Goal: Transaction & Acquisition: Purchase product/service

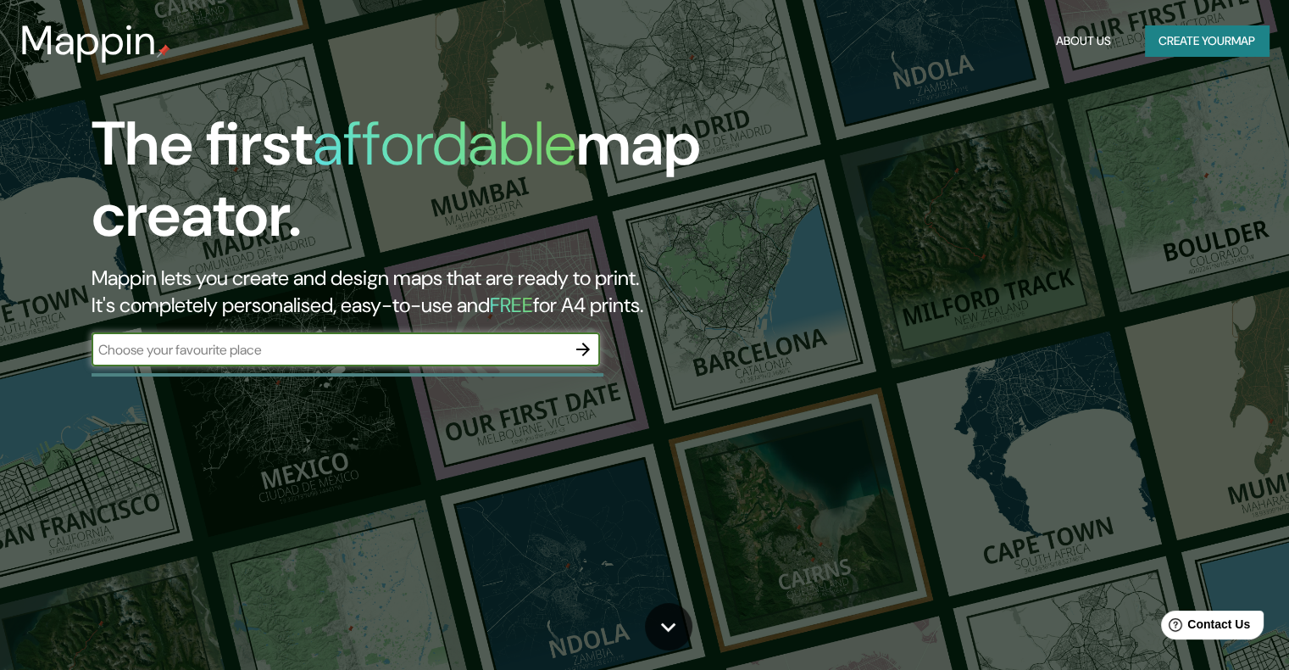
click at [457, 356] on input "text" at bounding box center [329, 349] width 475 height 19
type input "CULIACÁN"
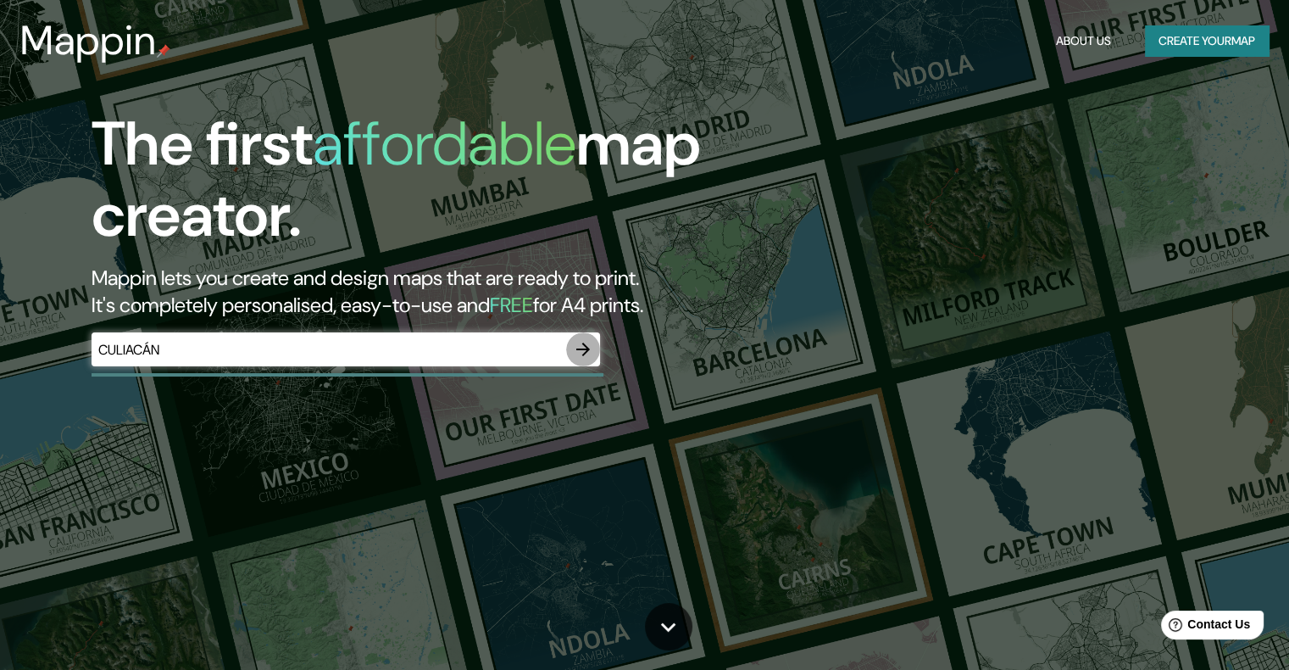
click at [570, 356] on button "button" at bounding box center [583, 349] width 34 height 34
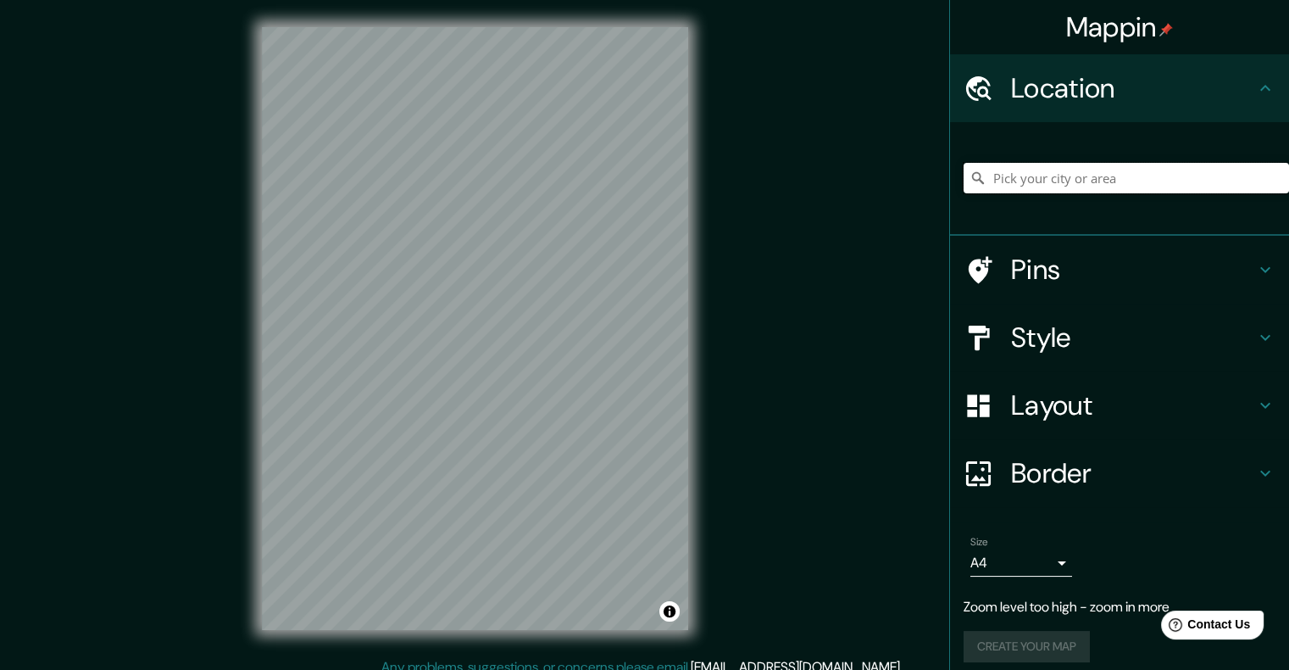
click at [1070, 192] on input "Pick your city or area" at bounding box center [1126, 178] width 325 height 31
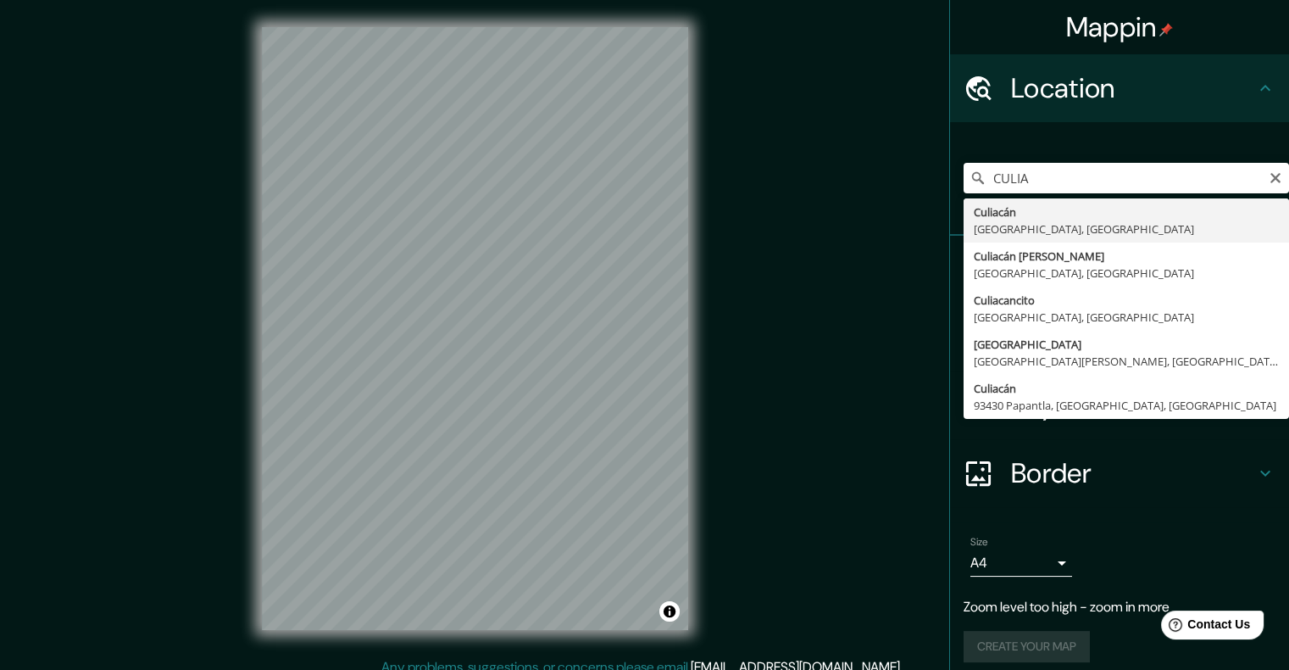
type input "Culiacán, Sinaloa, México"
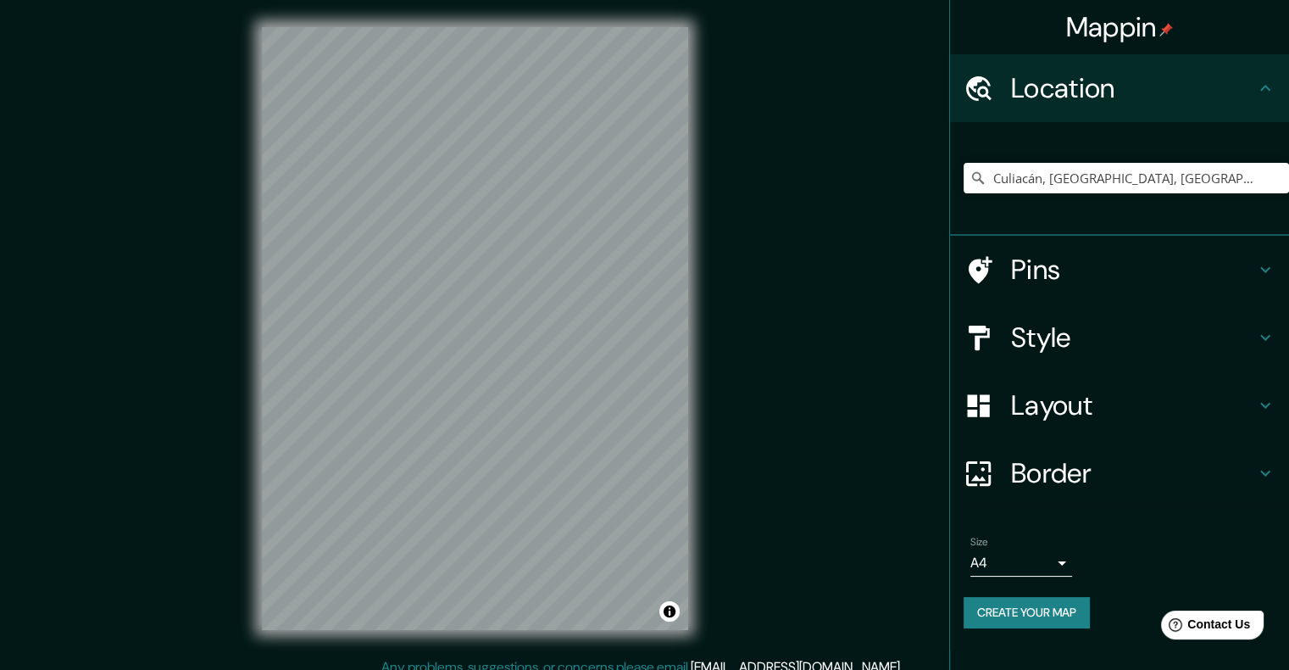
click at [1098, 416] on h4 "Layout" at bounding box center [1133, 405] width 244 height 34
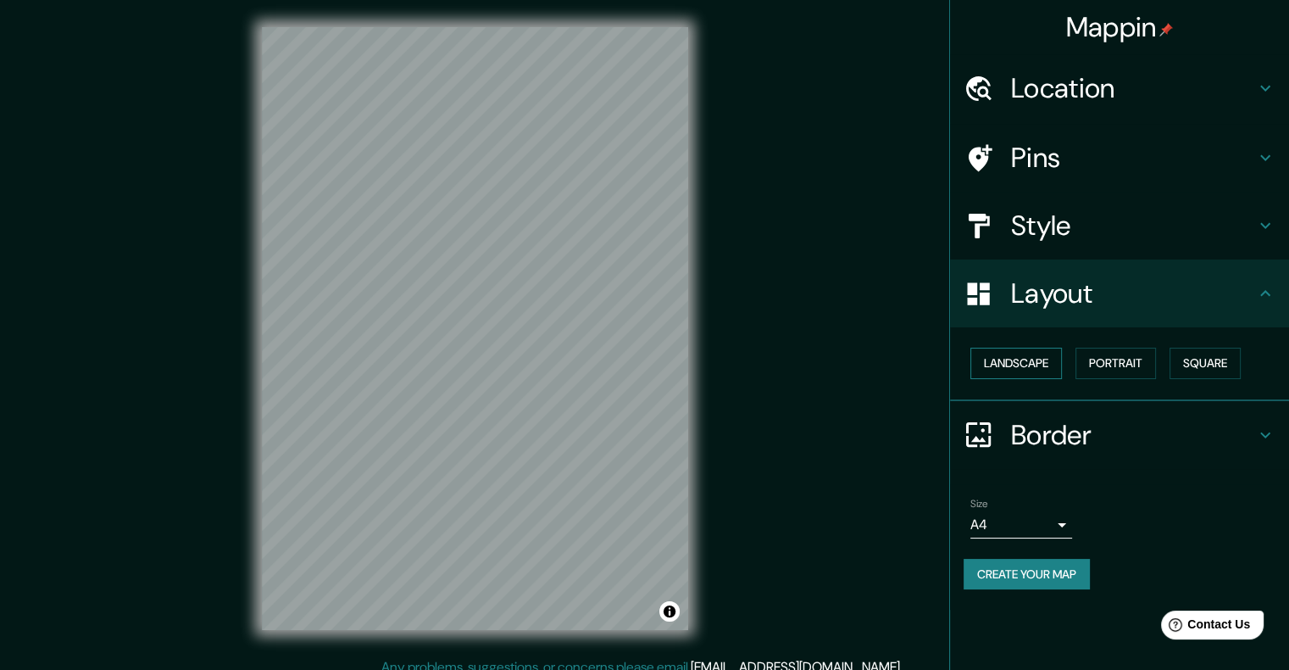
click at [999, 350] on button "Landscape" at bounding box center [1016, 362] width 92 height 31
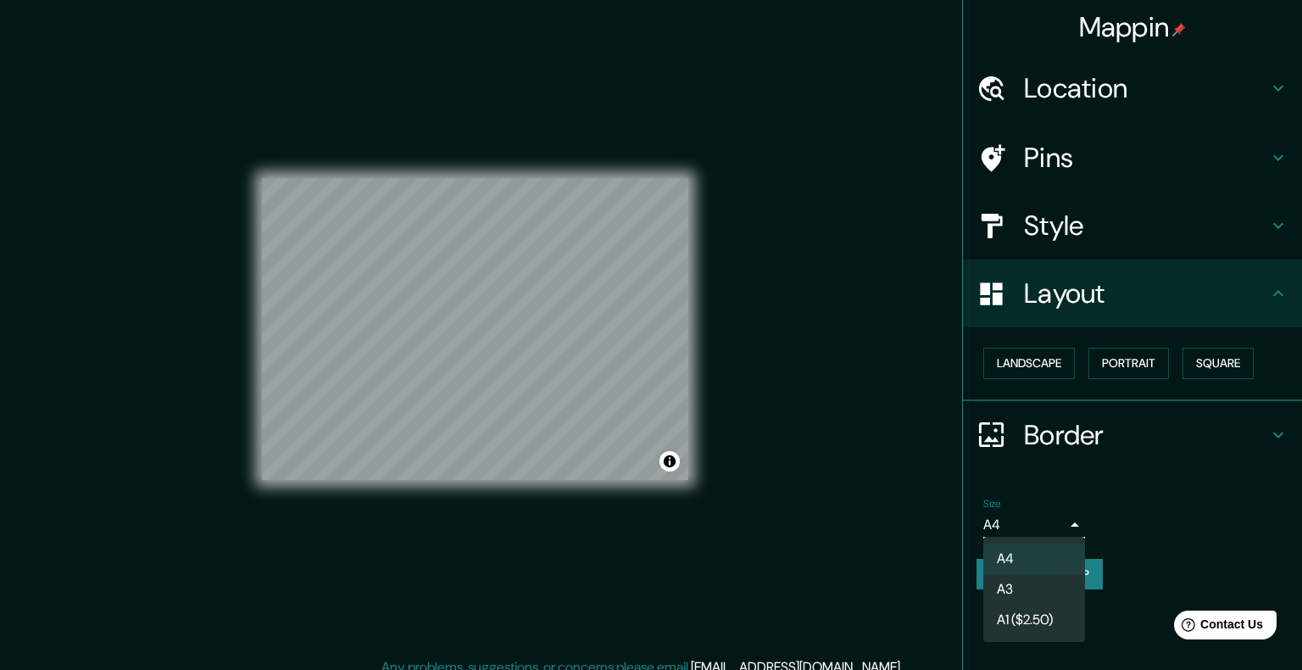
click at [1029, 519] on body "Mappin Location Culiacán, Sinaloa, México Pins Style Layout Landscape Portrait …" at bounding box center [651, 335] width 1302 height 670
click at [1020, 578] on li "A3" at bounding box center [1034, 589] width 102 height 31
type input "a4"
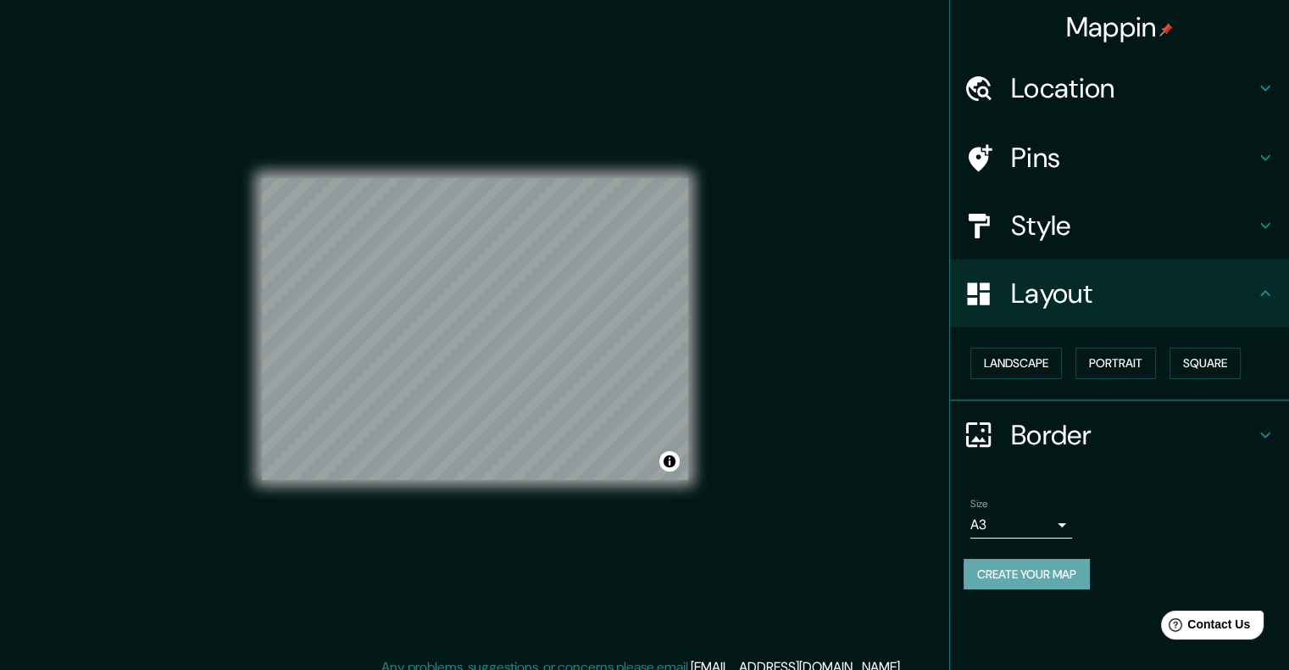
click at [1070, 575] on button "Create your map" at bounding box center [1027, 573] width 126 height 31
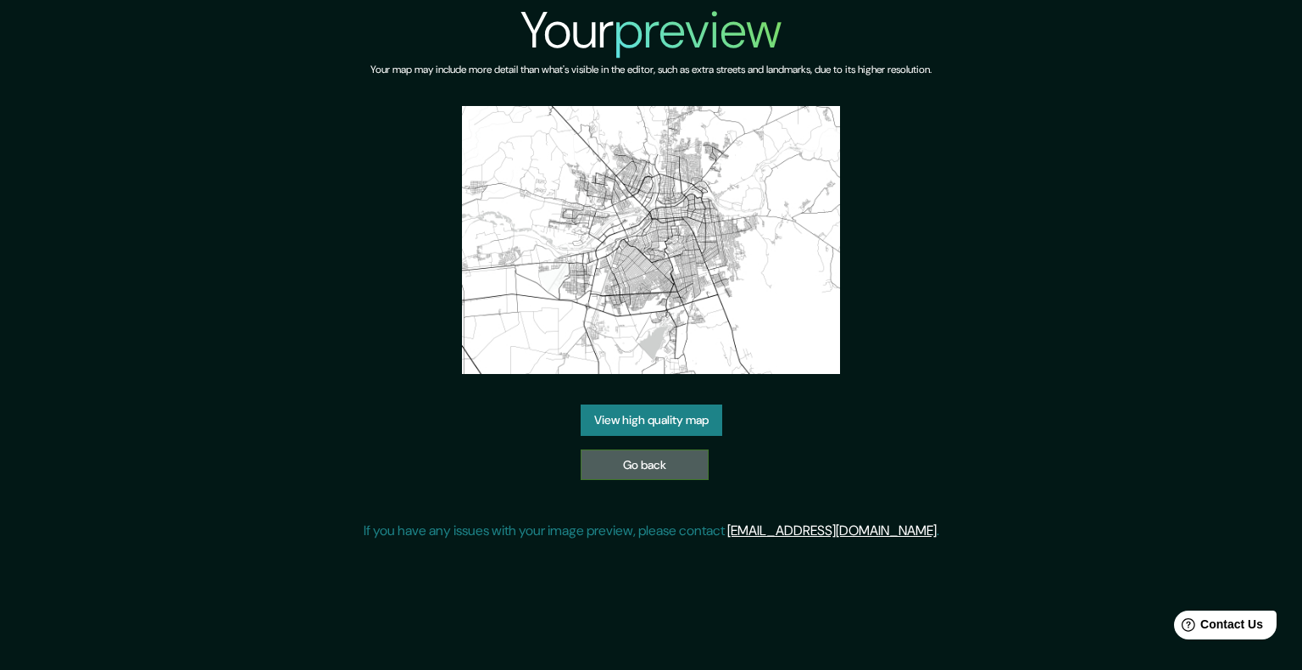
click at [646, 475] on link "Go back" at bounding box center [645, 464] width 128 height 31
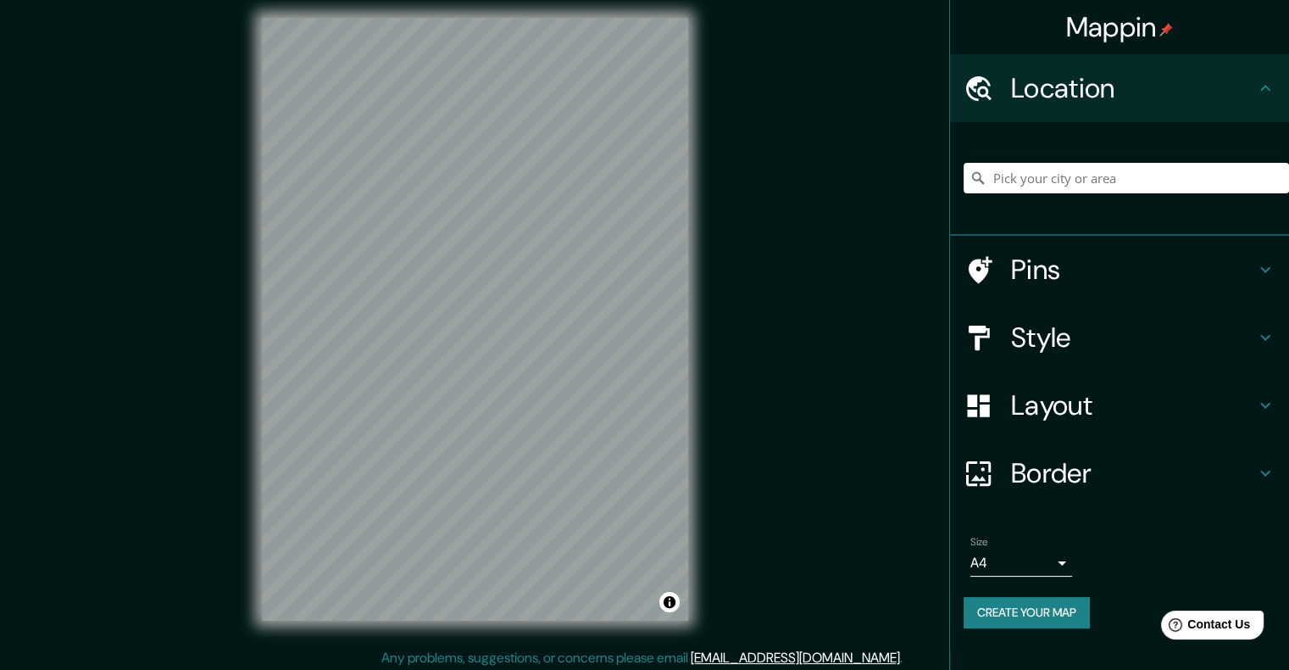
scroll to position [14, 0]
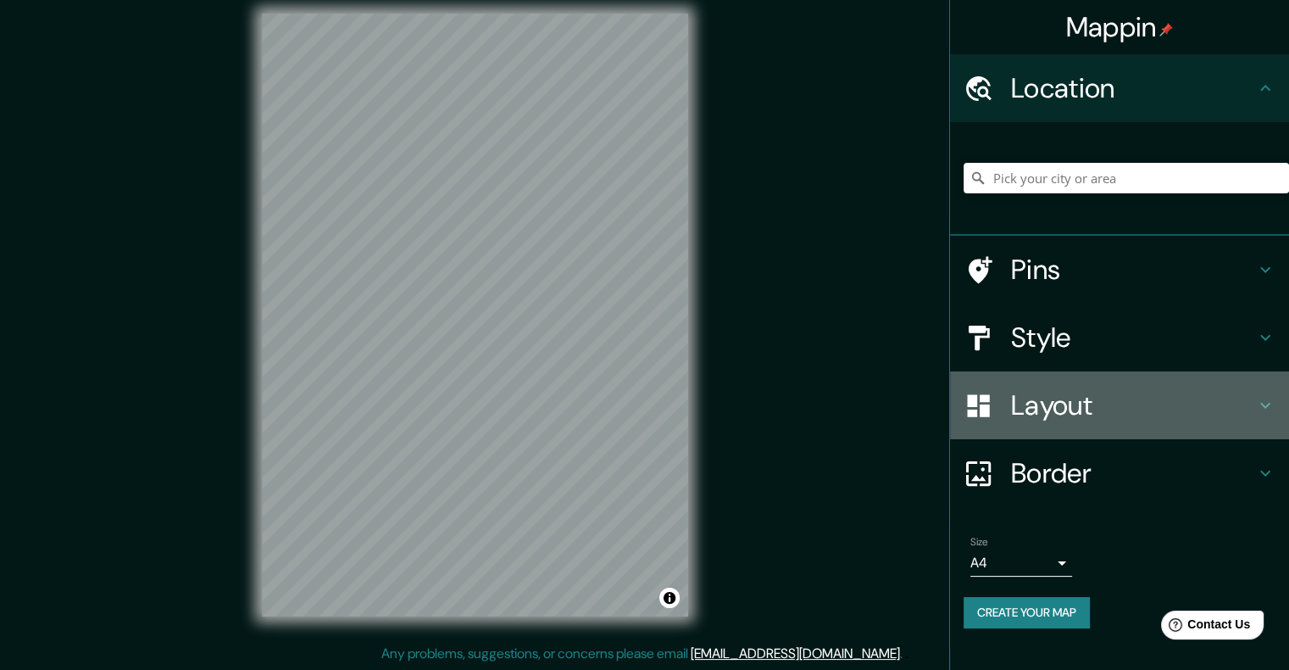
click at [1092, 404] on h4 "Layout" at bounding box center [1133, 405] width 244 height 34
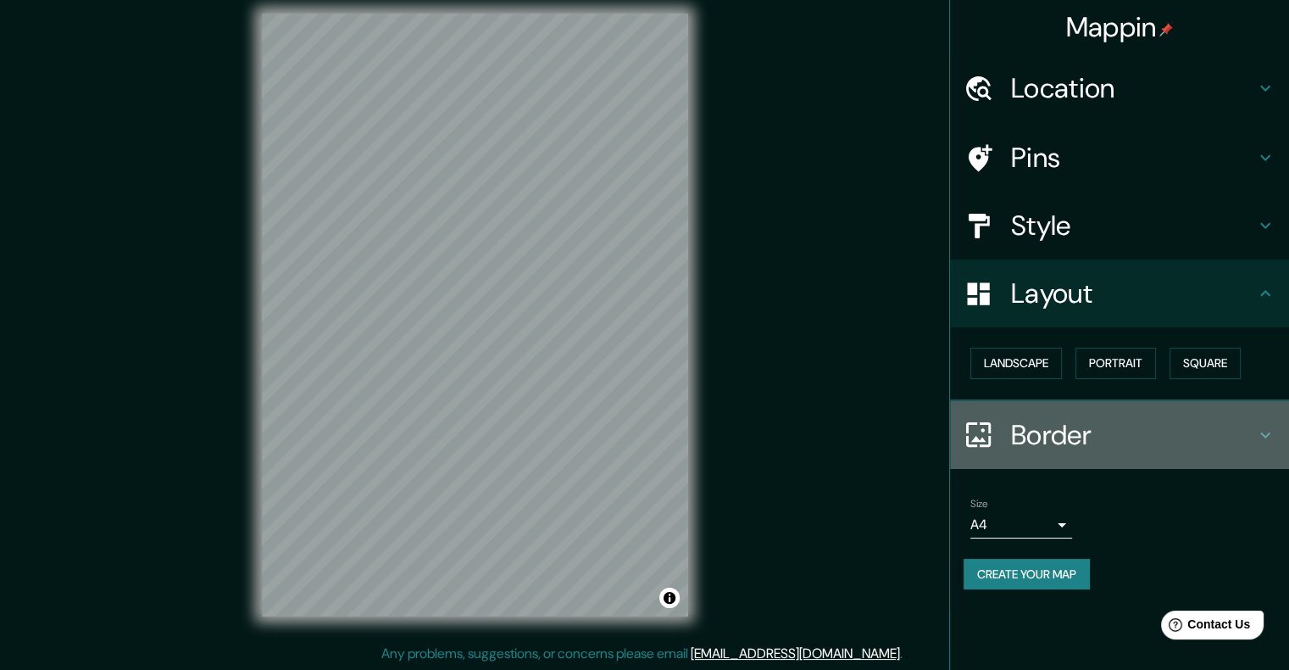
click at [1086, 451] on div "Border" at bounding box center [1119, 435] width 339 height 68
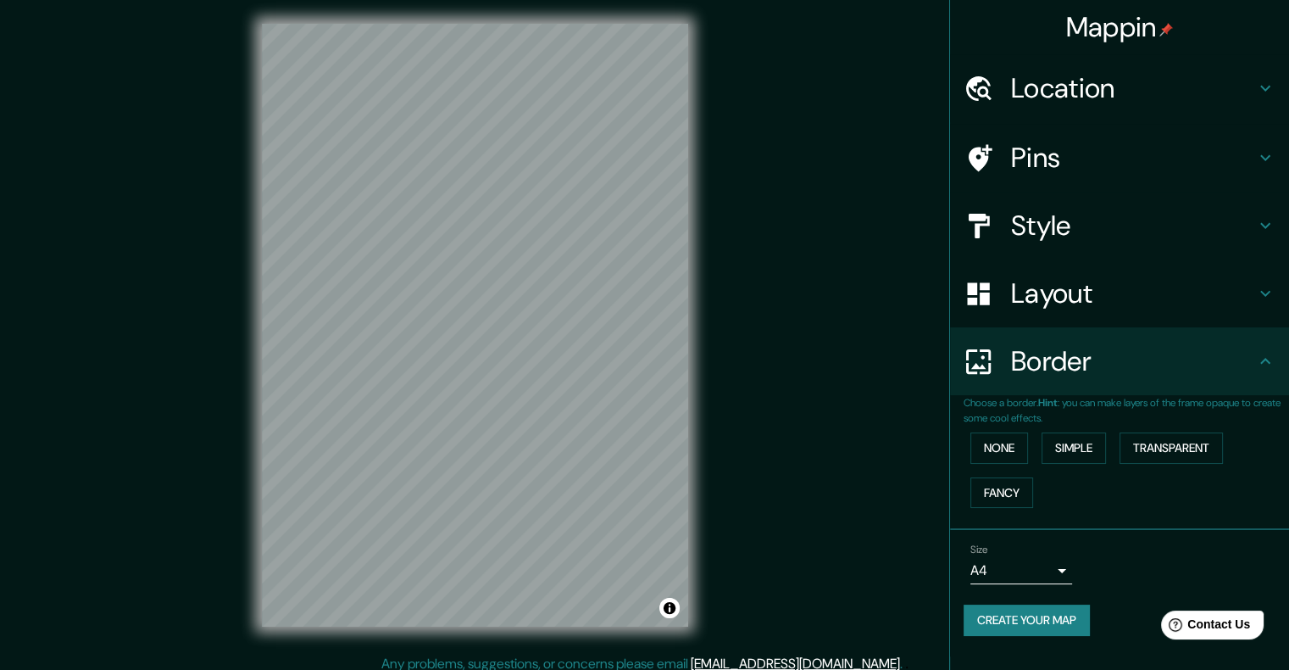
scroll to position [0, 0]
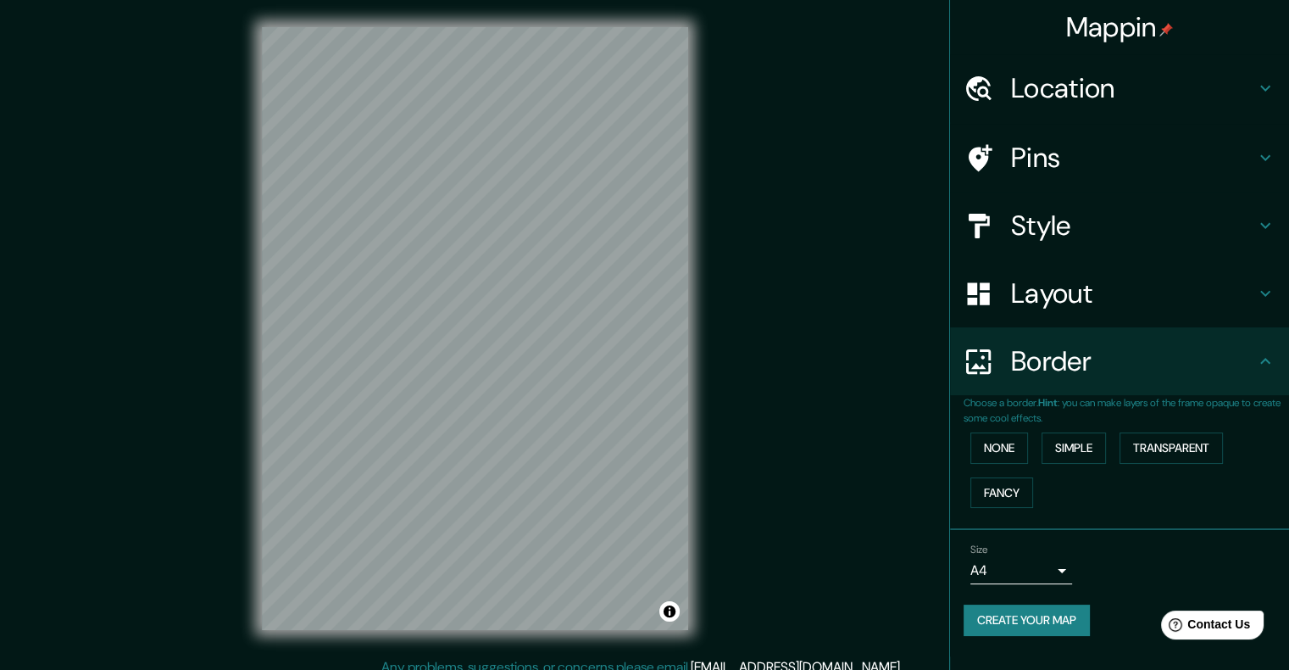
click at [1180, 103] on h4 "Location" at bounding box center [1133, 88] width 244 height 34
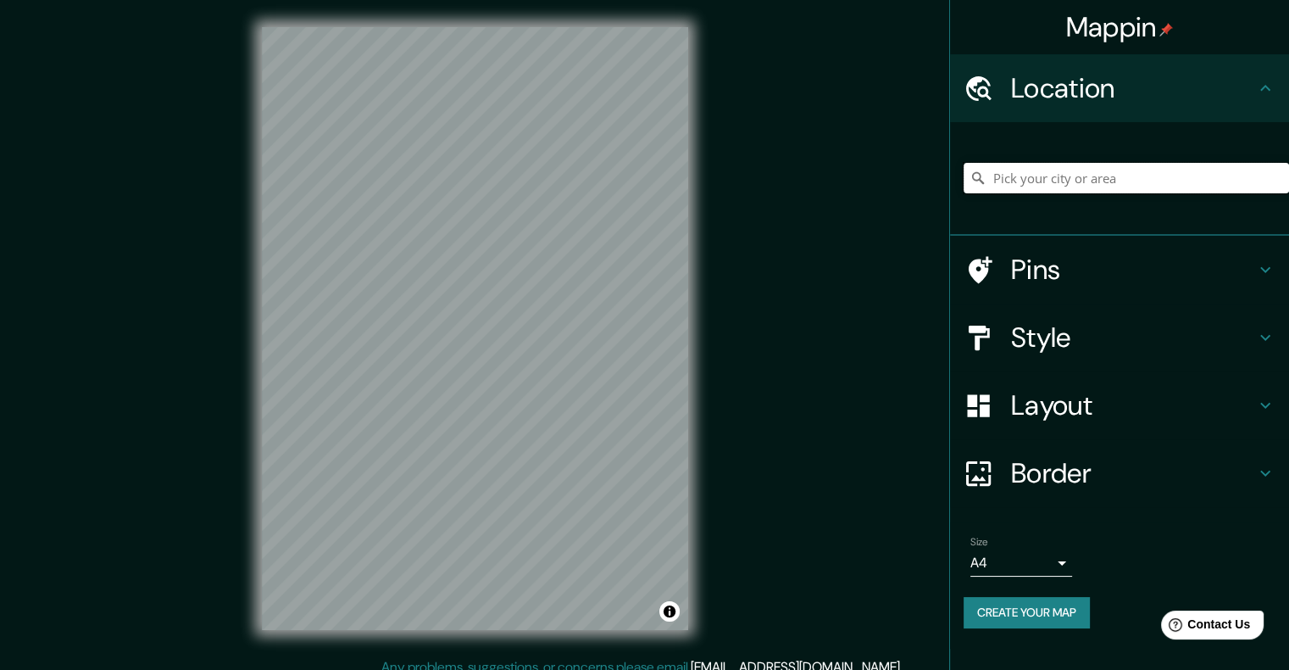
click at [1203, 185] on input "Pick your city or area" at bounding box center [1126, 178] width 325 height 31
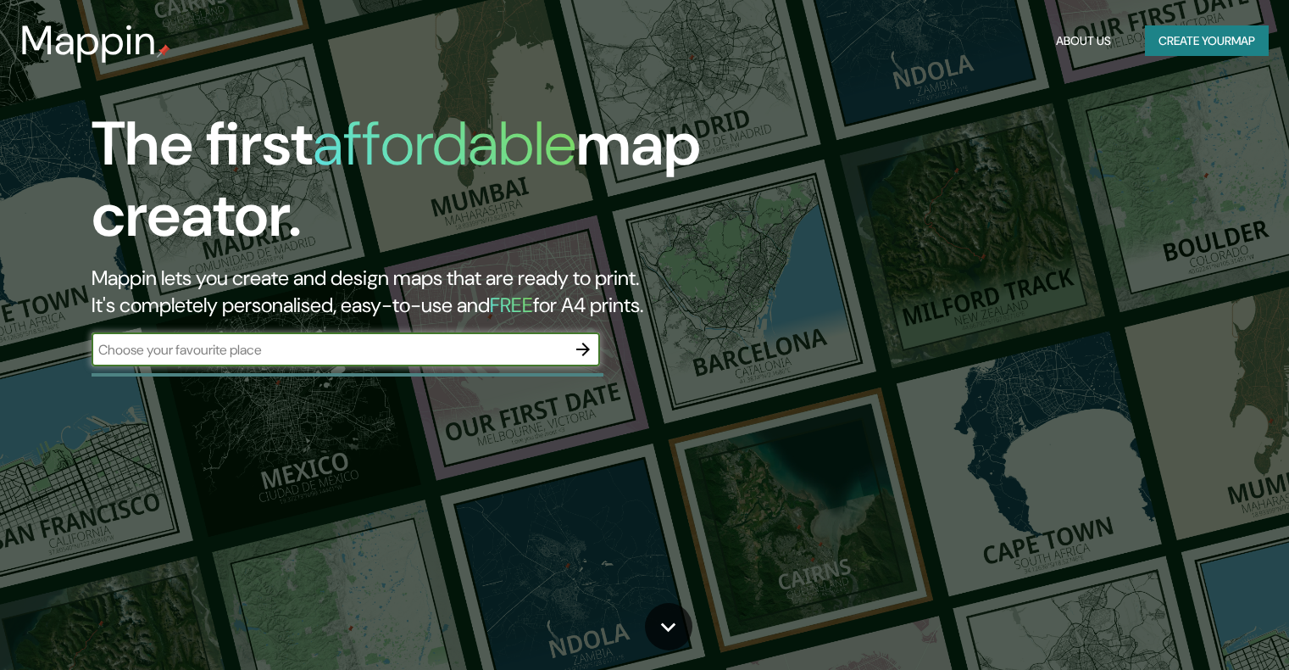
click at [480, 354] on input "text" at bounding box center [329, 349] width 475 height 19
click at [583, 347] on icon "button" at bounding box center [583, 349] width 20 height 20
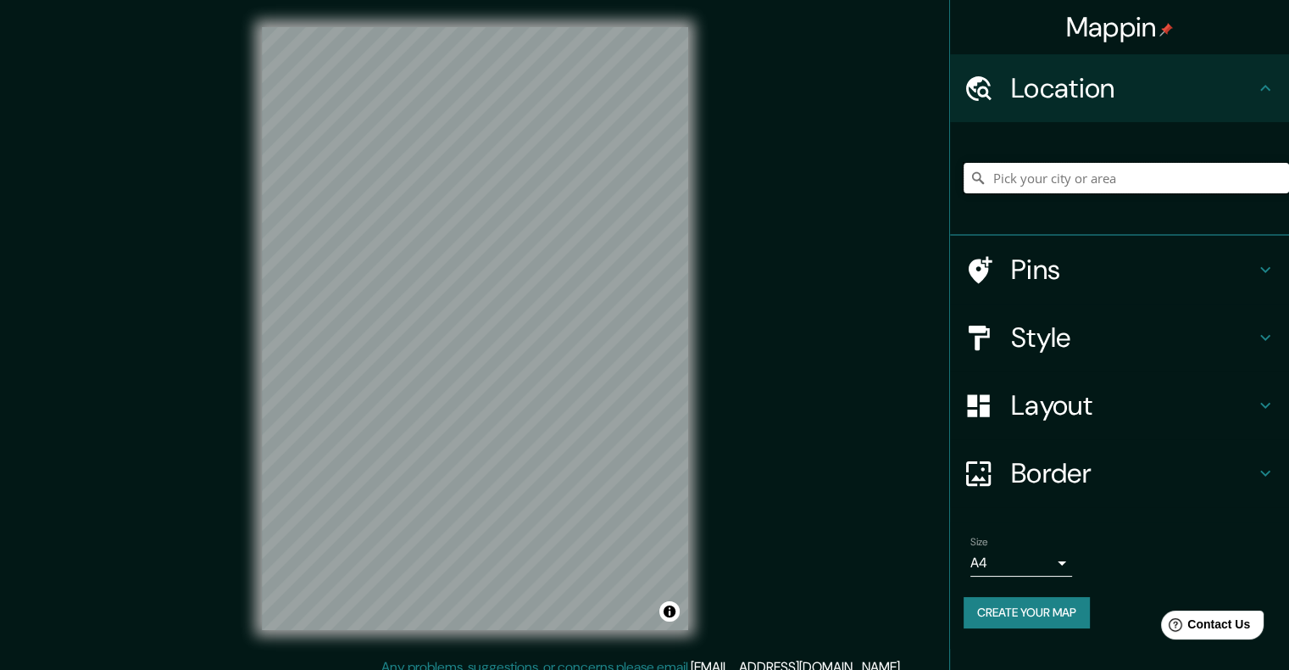
click at [1071, 186] on input "Pick your city or area" at bounding box center [1126, 178] width 325 height 31
type input "Culiacán Rosales, Sinaloa, México"
drag, startPoint x: 698, startPoint y: 337, endPoint x: 847, endPoint y: 455, distance: 190.1
click at [847, 455] on div "Mappin Location Culiacán Rosales, Sinaloa, México Culiacán Sinaloa, México Culi…" at bounding box center [644, 342] width 1289 height 684
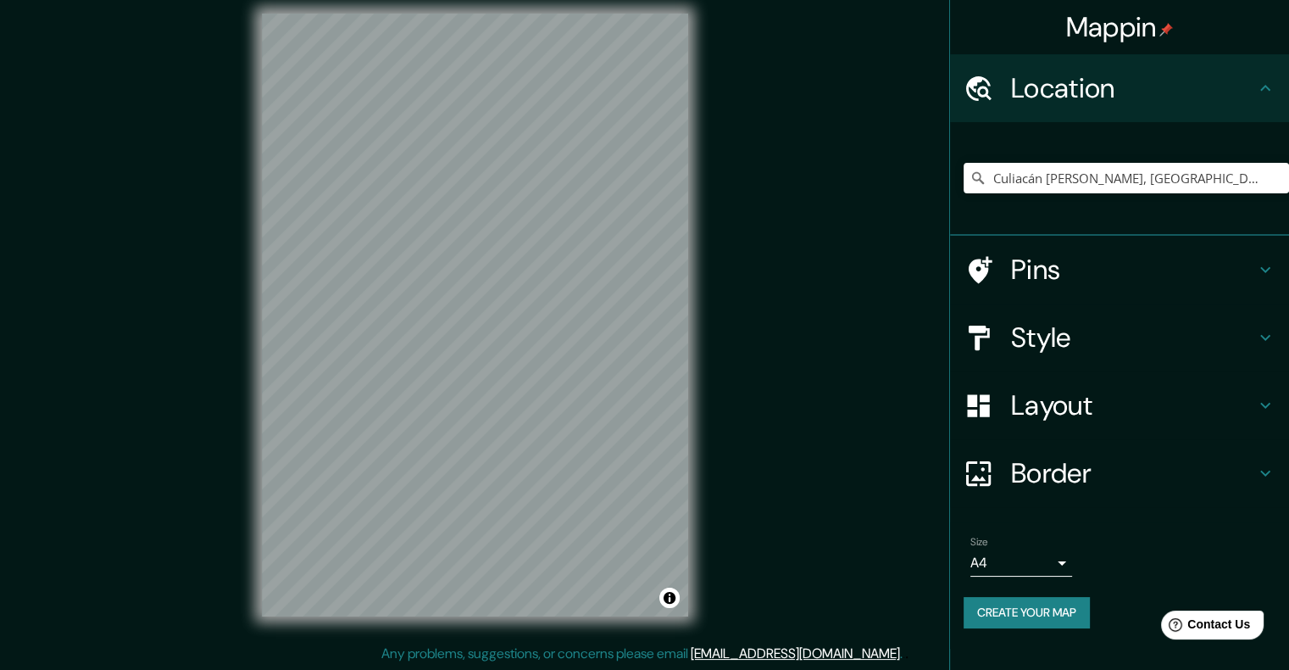
click at [1057, 558] on body "Mappin Location Culiacán Rosales, Sinaloa, México Culiacán Sinaloa, México Culi…" at bounding box center [644, 321] width 1289 height 670
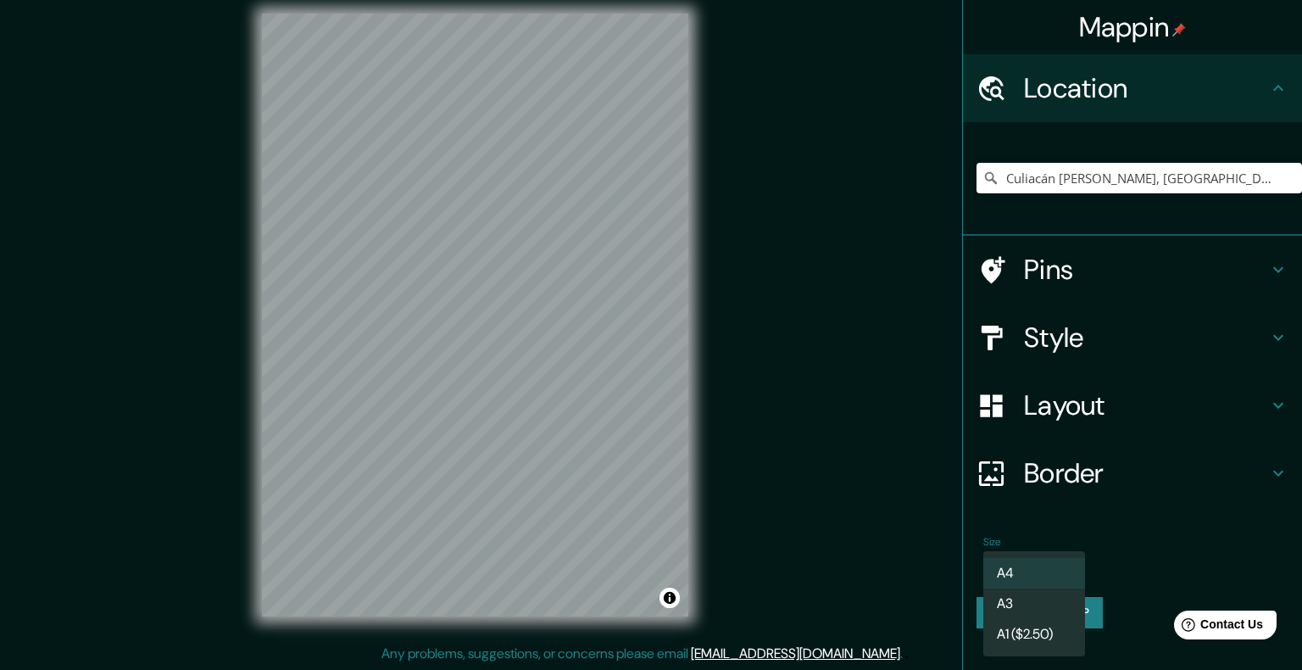
click at [1051, 596] on li "A3" at bounding box center [1034, 603] width 102 height 31
type input "a4"
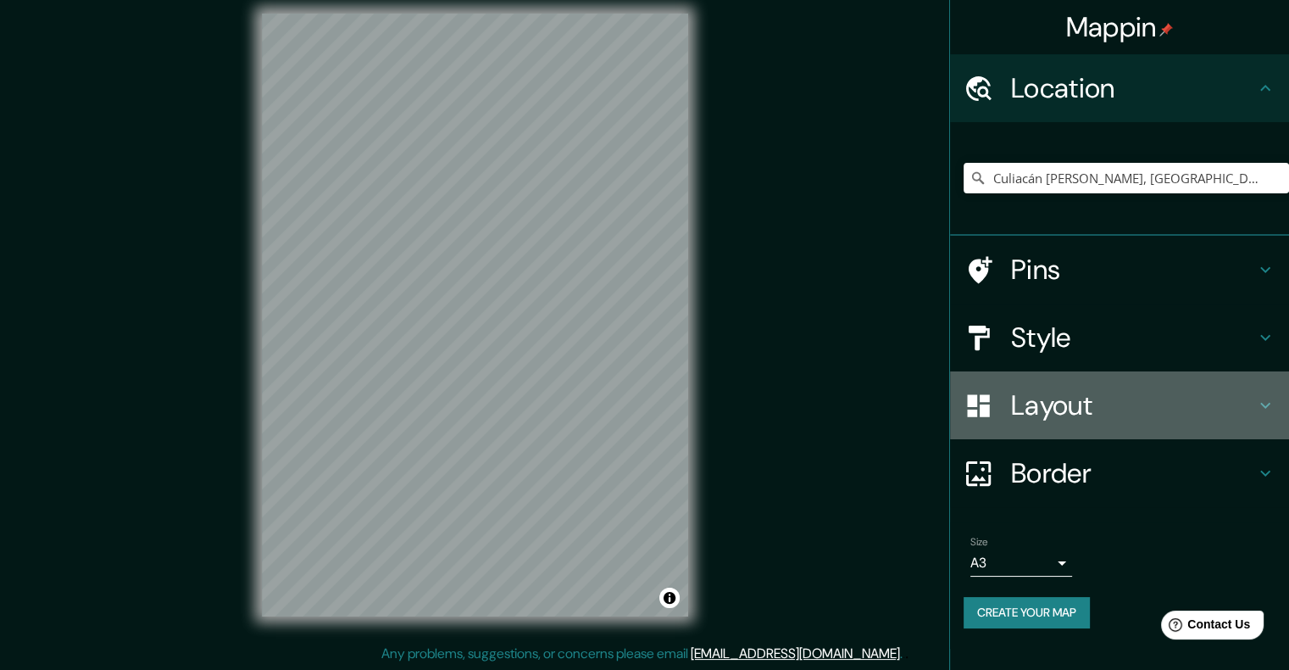
click at [1090, 405] on h4 "Layout" at bounding box center [1133, 405] width 244 height 34
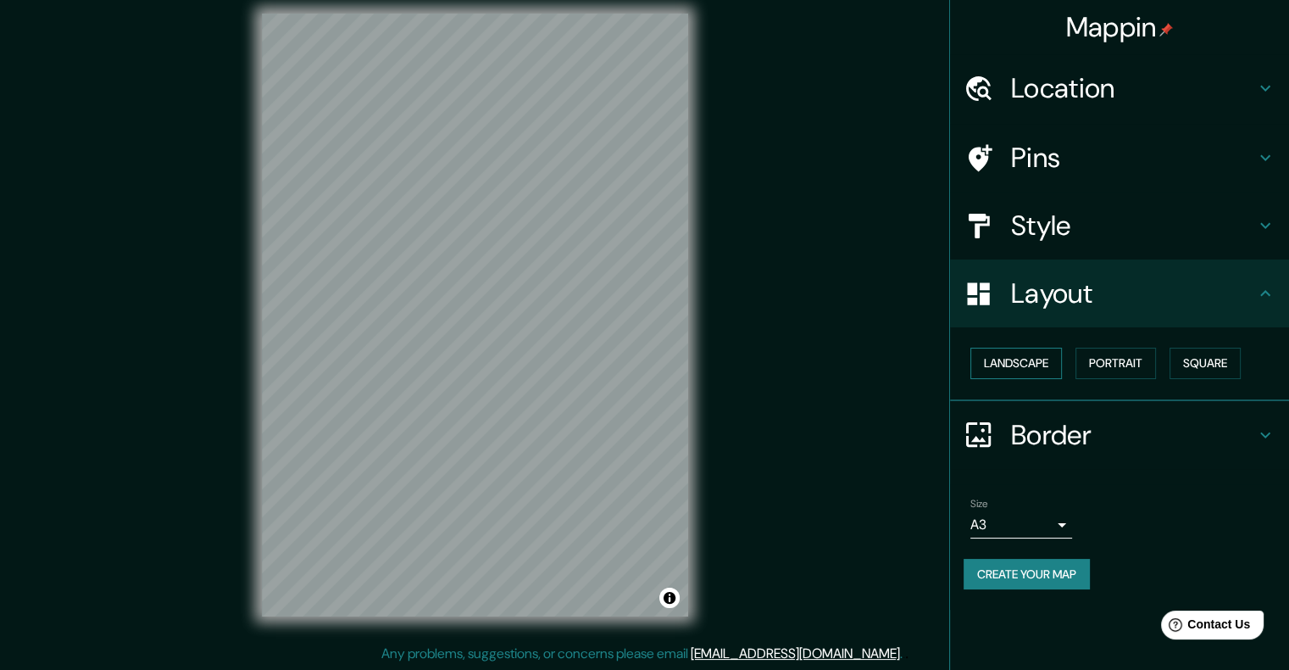
click at [1022, 371] on button "Landscape" at bounding box center [1016, 362] width 92 height 31
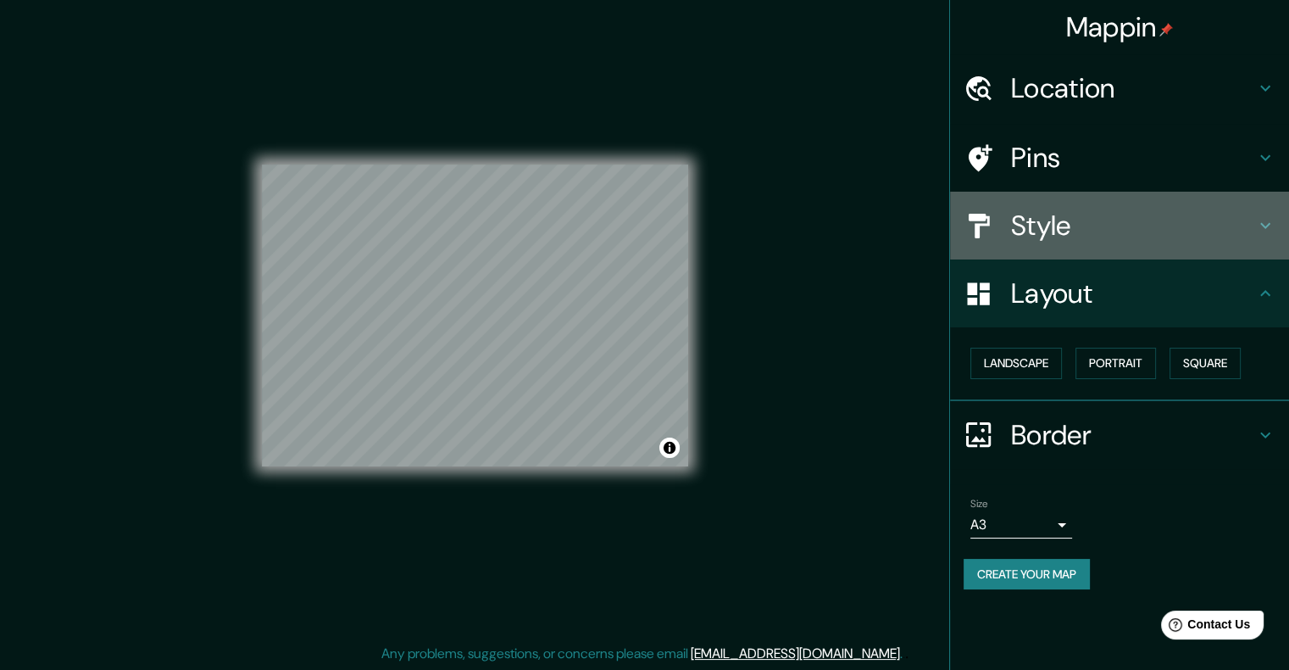
click at [1119, 238] on h4 "Style" at bounding box center [1133, 225] width 244 height 34
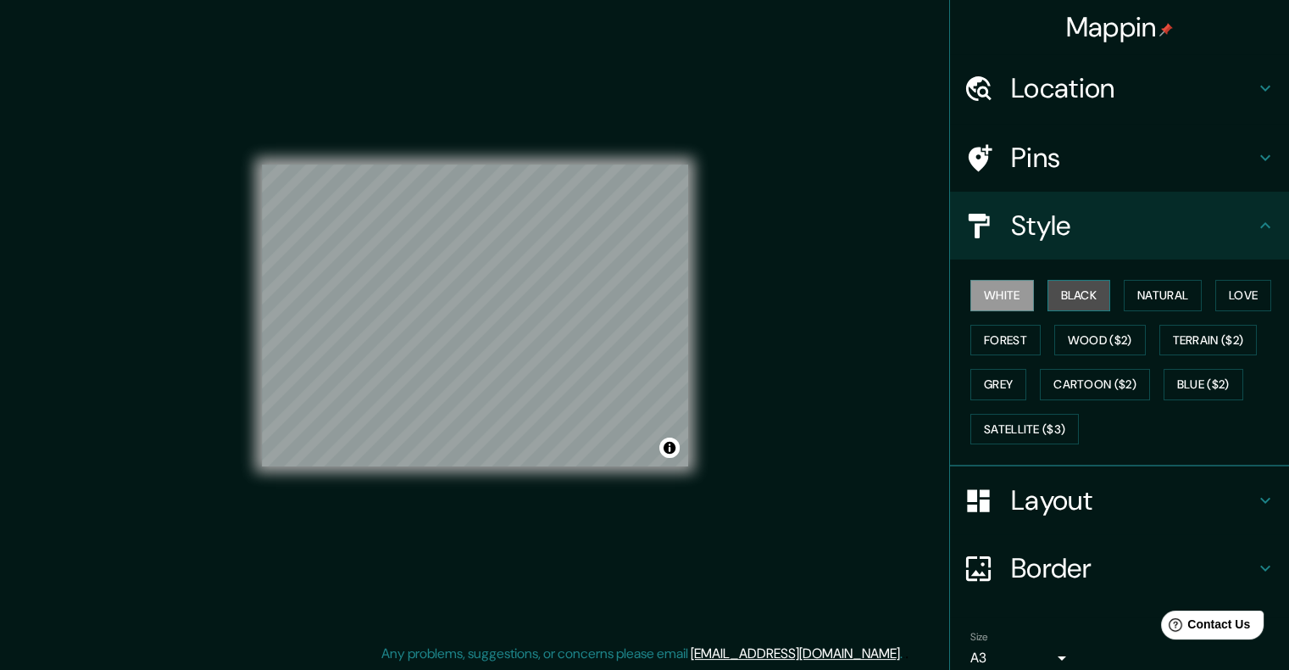
click at [1075, 306] on button "Black" at bounding box center [1079, 295] width 64 height 31
click at [1139, 307] on button "Natural" at bounding box center [1163, 295] width 78 height 31
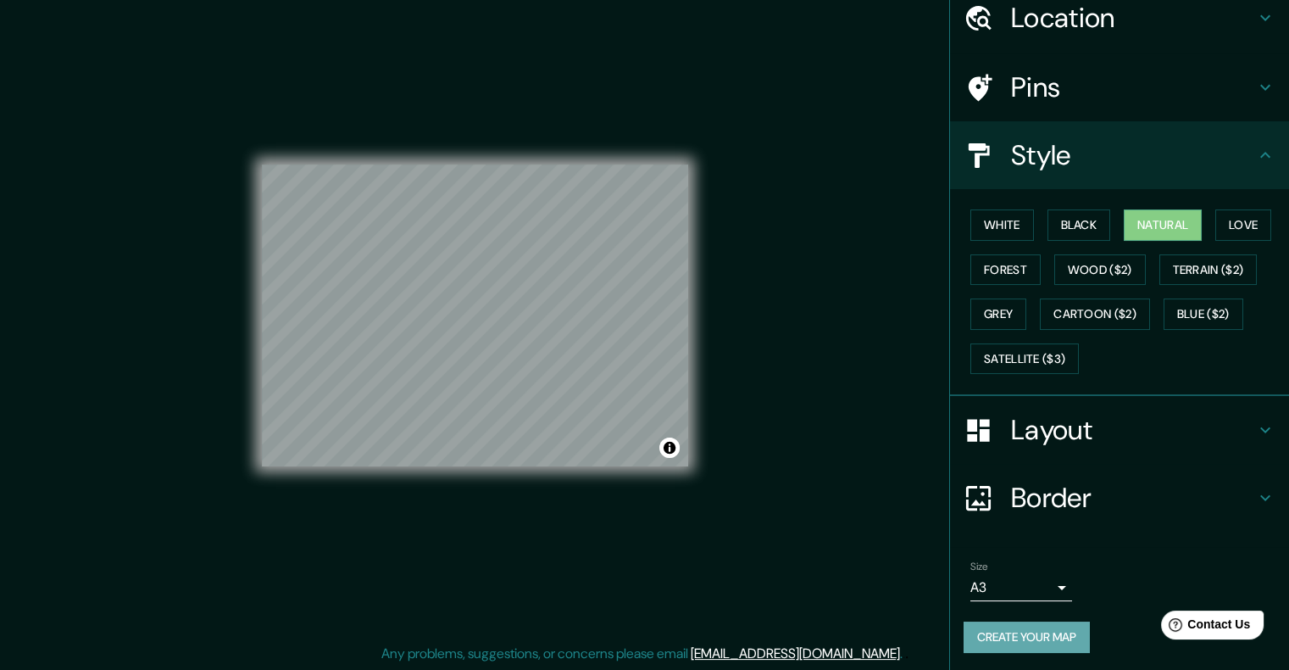
click at [1044, 625] on button "Create your map" at bounding box center [1027, 636] width 126 height 31
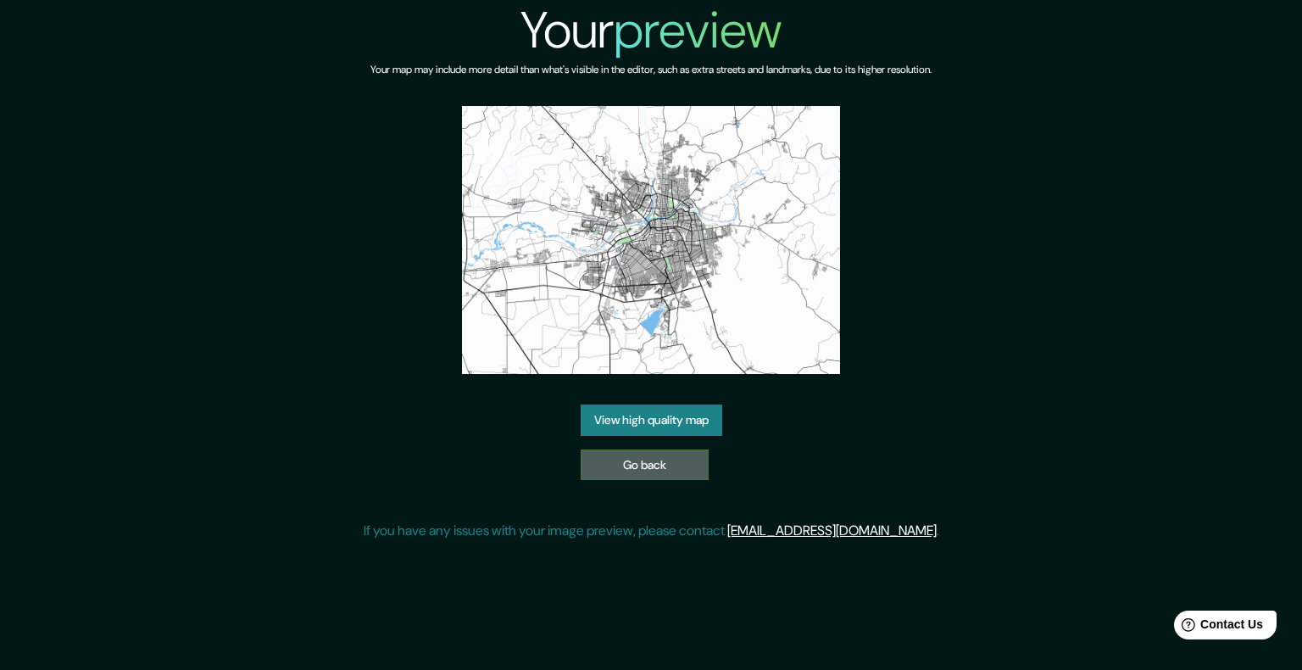
click at [695, 473] on link "Go back" at bounding box center [645, 464] width 128 height 31
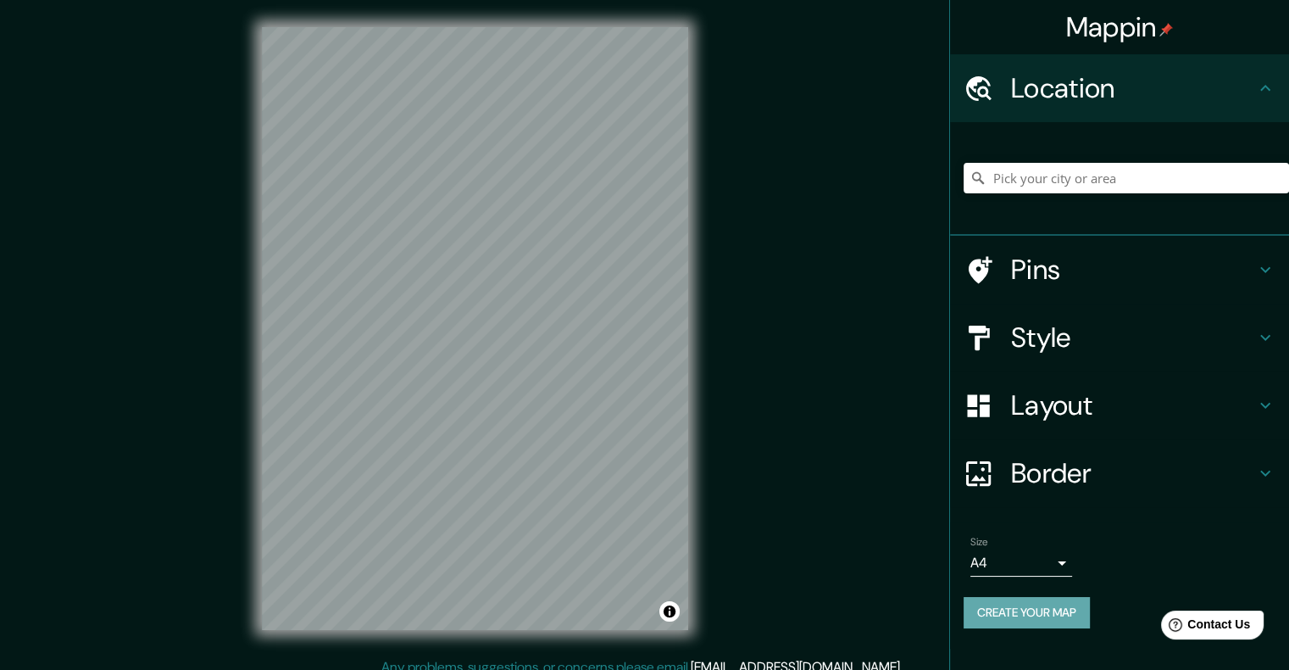
click at [1041, 602] on button "Create your map" at bounding box center [1027, 612] width 126 height 31
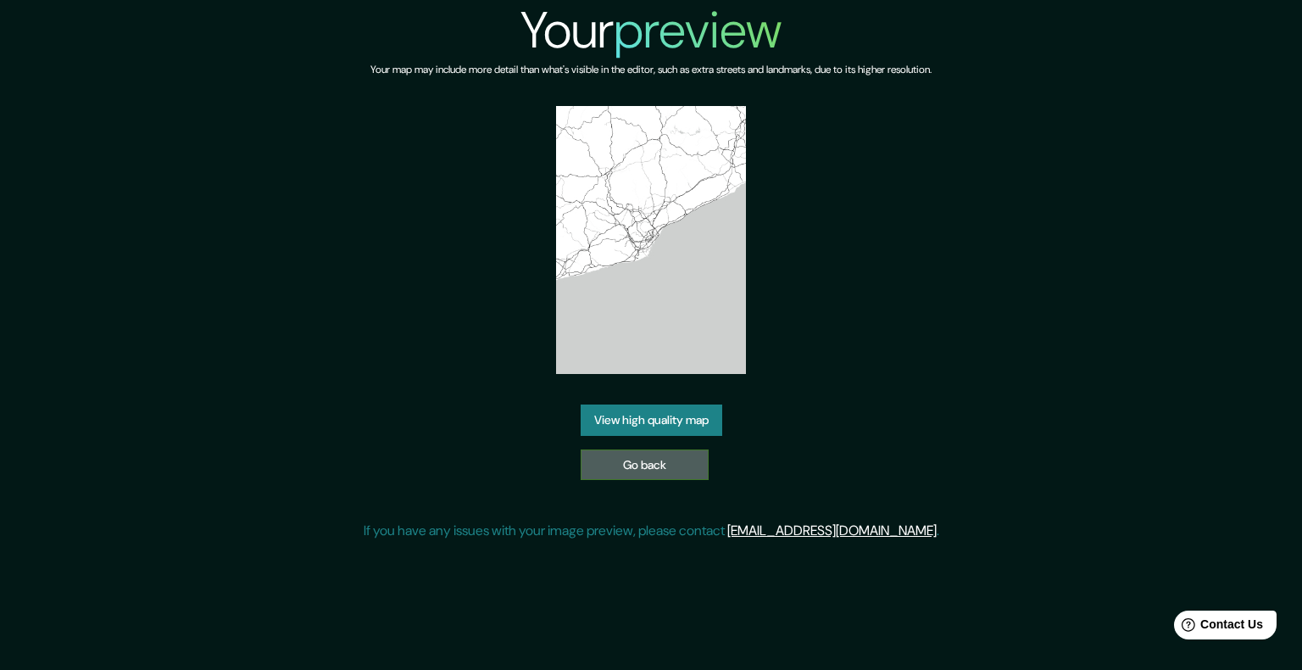
drag, startPoint x: 633, startPoint y: 192, endPoint x: 696, endPoint y: 470, distance: 285.0
click at [696, 470] on link "Go back" at bounding box center [645, 464] width 128 height 31
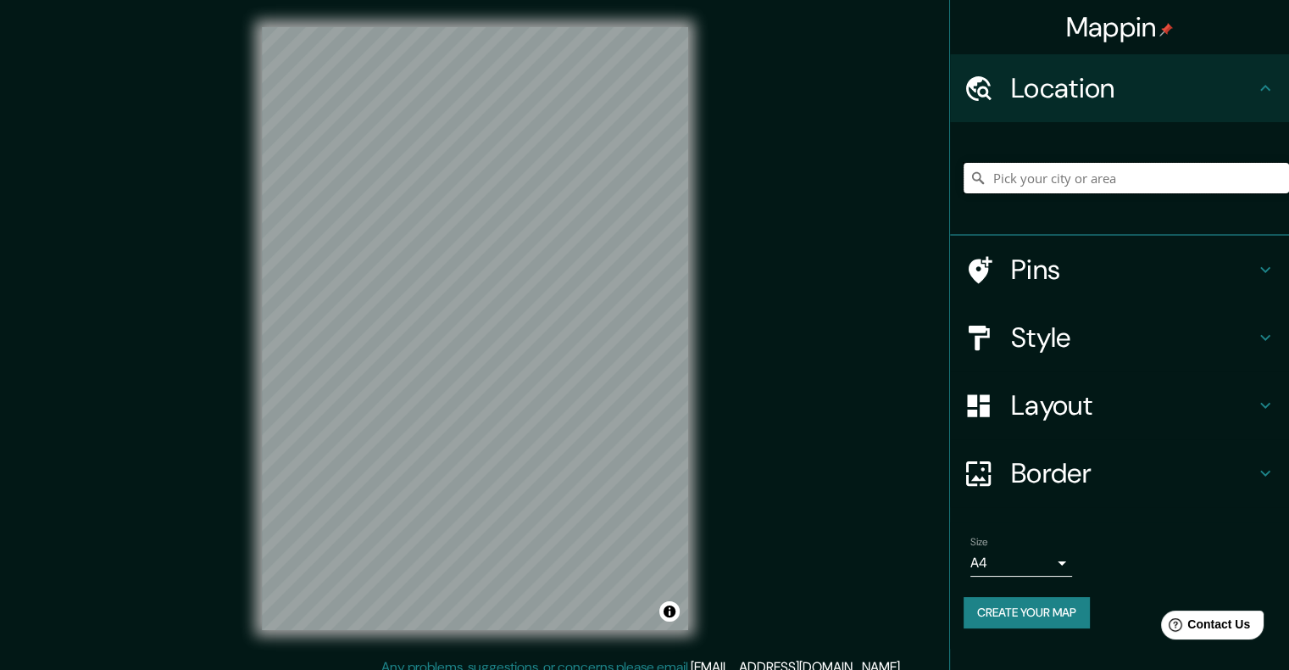
click at [1169, 178] on input "Pick your city or area" at bounding box center [1126, 178] width 325 height 31
type input "Culiacán Rosales, Sinaloa, México"
click at [1168, 406] on h4 "Layout" at bounding box center [1133, 405] width 244 height 34
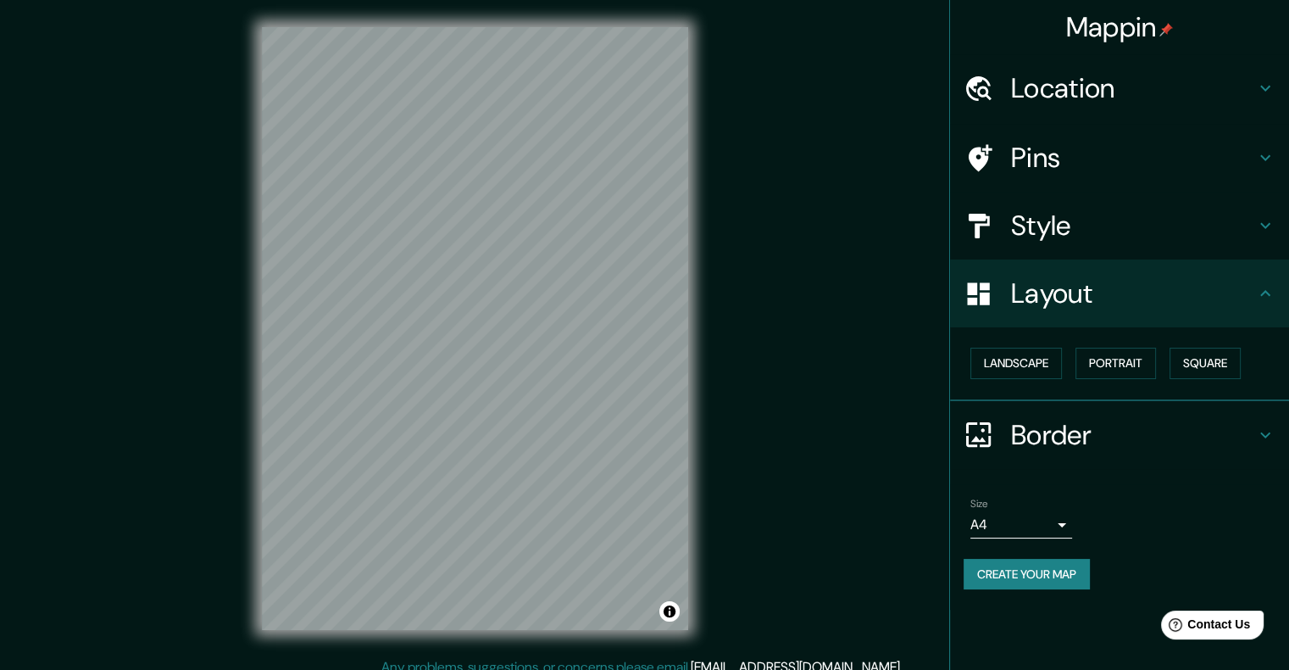
click at [1031, 342] on div "Landscape Portrait Square" at bounding box center [1126, 363] width 325 height 45
click at [1030, 360] on button "Landscape" at bounding box center [1016, 362] width 92 height 31
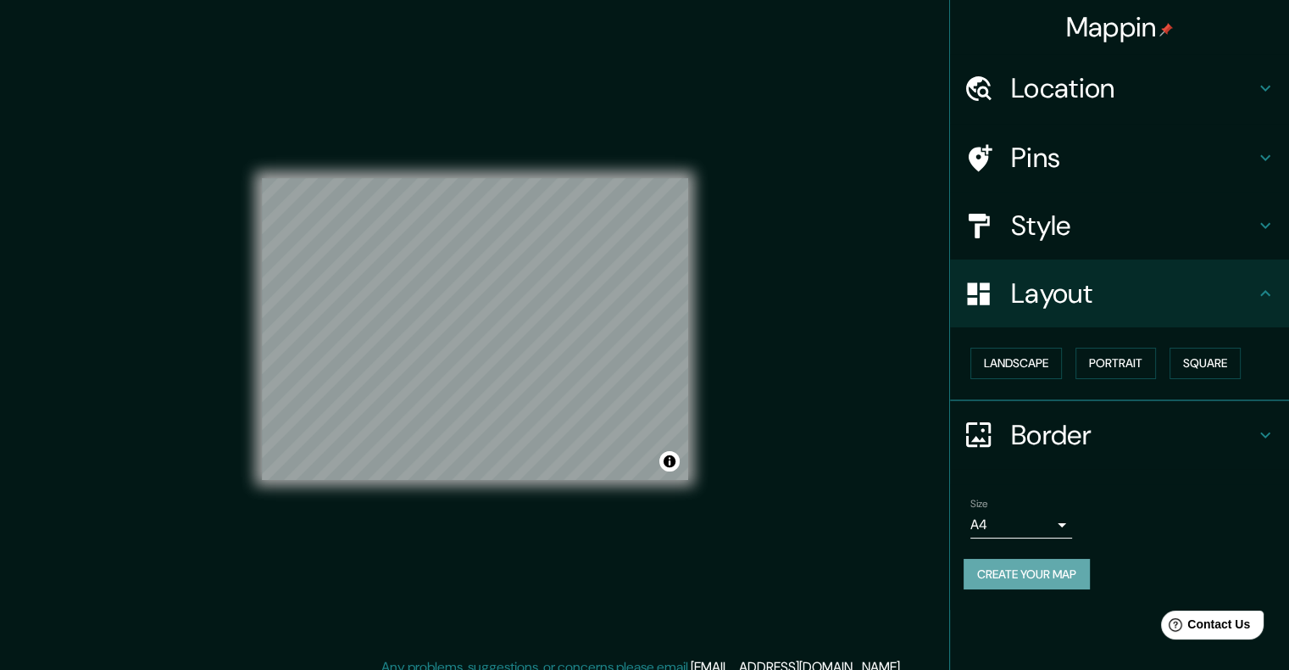
click at [1048, 575] on button "Create your map" at bounding box center [1027, 573] width 126 height 31
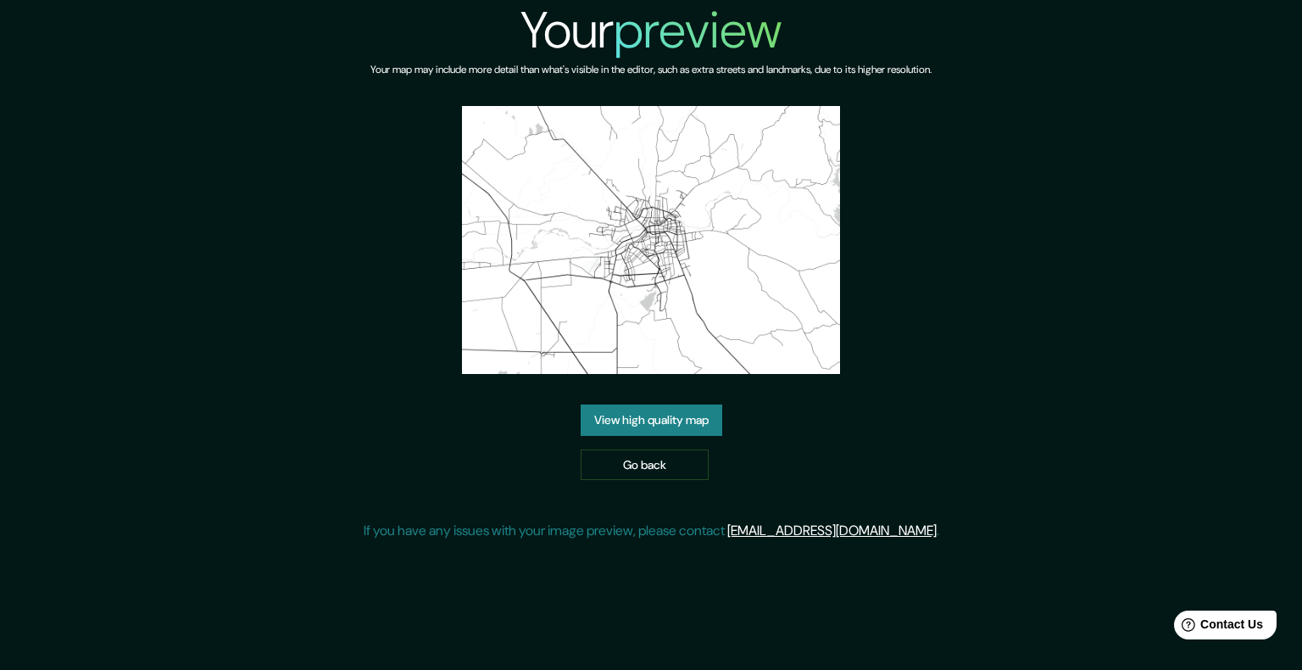
click at [654, 425] on link "View high quality map" at bounding box center [652, 419] width 142 height 31
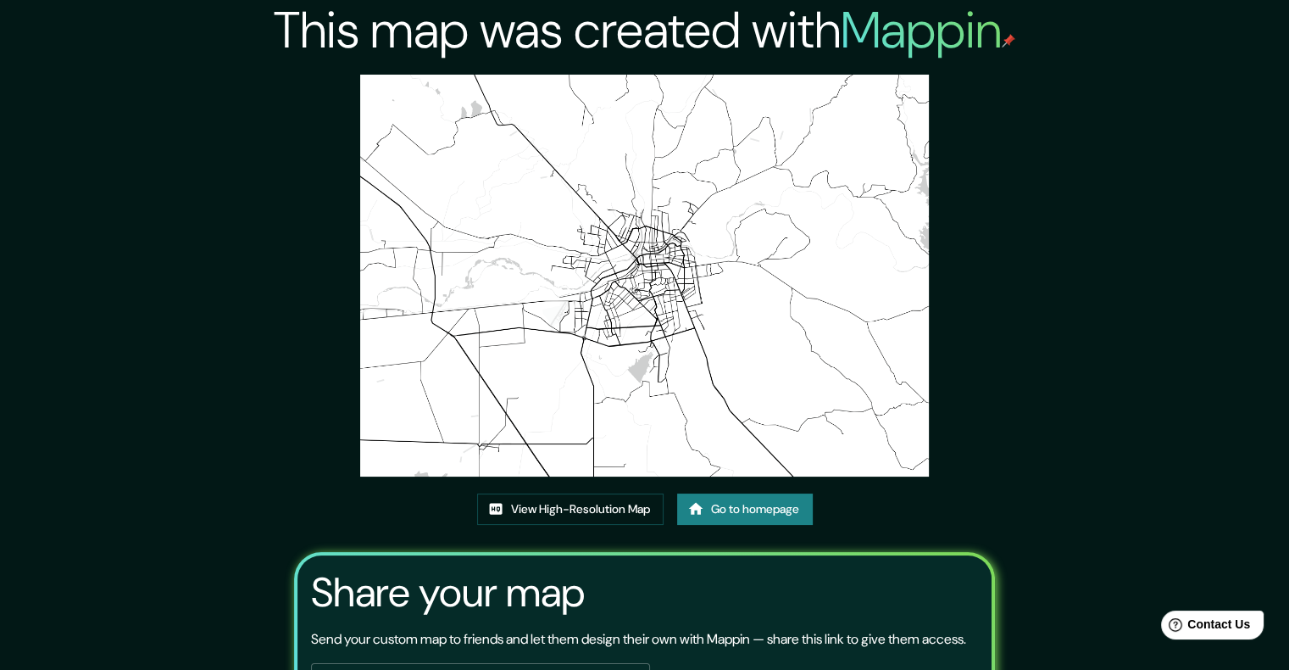
drag, startPoint x: 595, startPoint y: 382, endPoint x: 1257, endPoint y: 256, distance: 673.8
click at [1257, 256] on div "This map was created with Mappin View High-Resolution Map Go to homepage Share …" at bounding box center [644, 402] width 1289 height 805
click at [605, 510] on link "View High-Resolution Map" at bounding box center [570, 508] width 186 height 31
click at [670, 514] on div "View High-Resolution Map Go to homepage" at bounding box center [645, 515] width 336 height 45
click at [717, 510] on link "Go to homepage" at bounding box center [745, 508] width 136 height 31
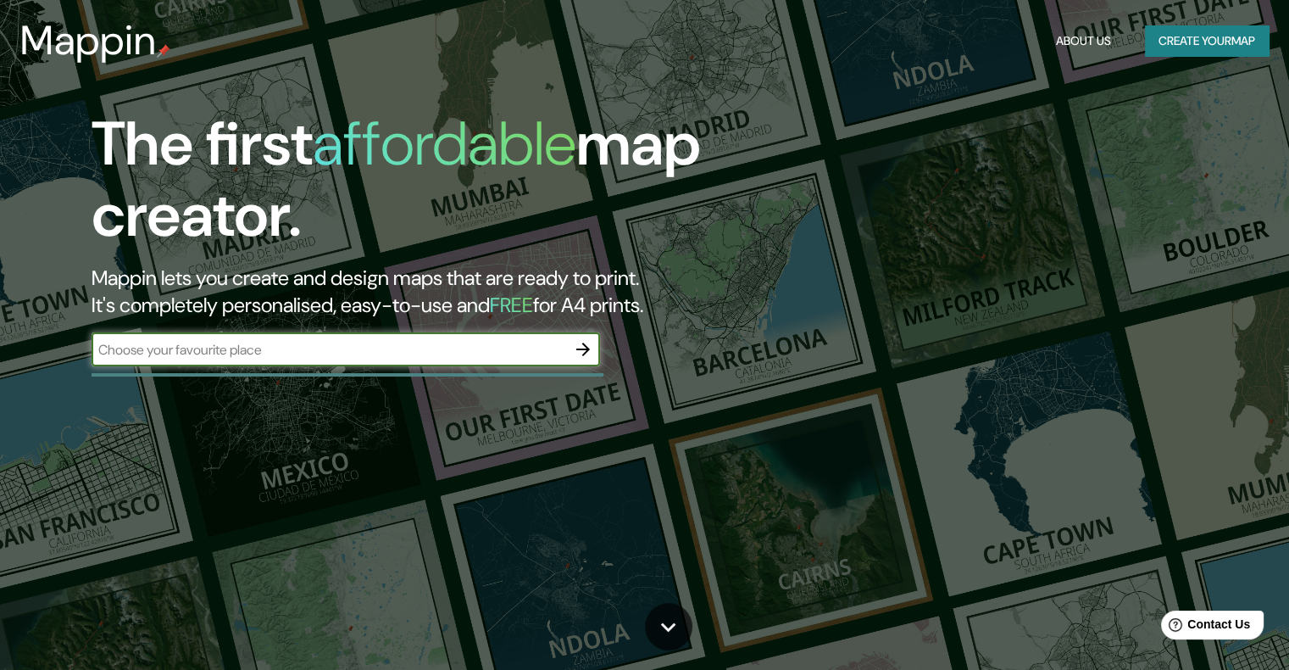
click at [589, 371] on div "The first affordable map creator. Mappin lets you create and design maps that a…" at bounding box center [414, 245] width 774 height 275
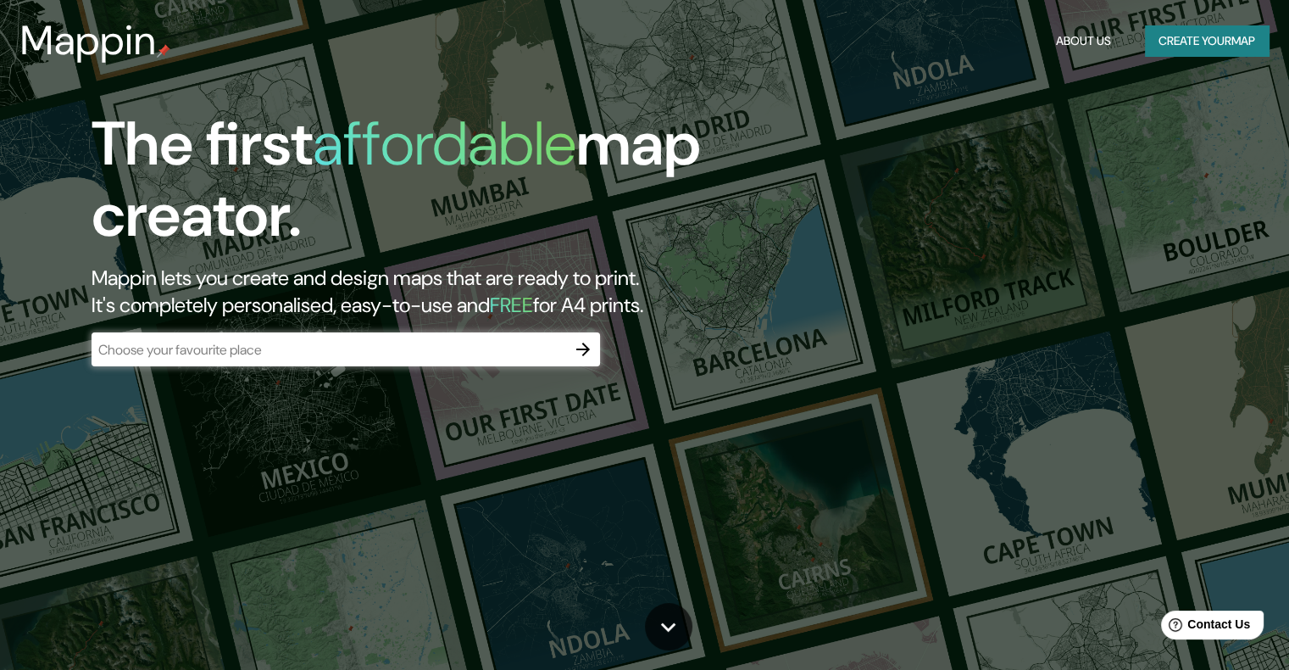
drag, startPoint x: 581, startPoint y: 353, endPoint x: 748, endPoint y: 378, distance: 168.8
click at [581, 353] on icon "button" at bounding box center [583, 349] width 20 height 20
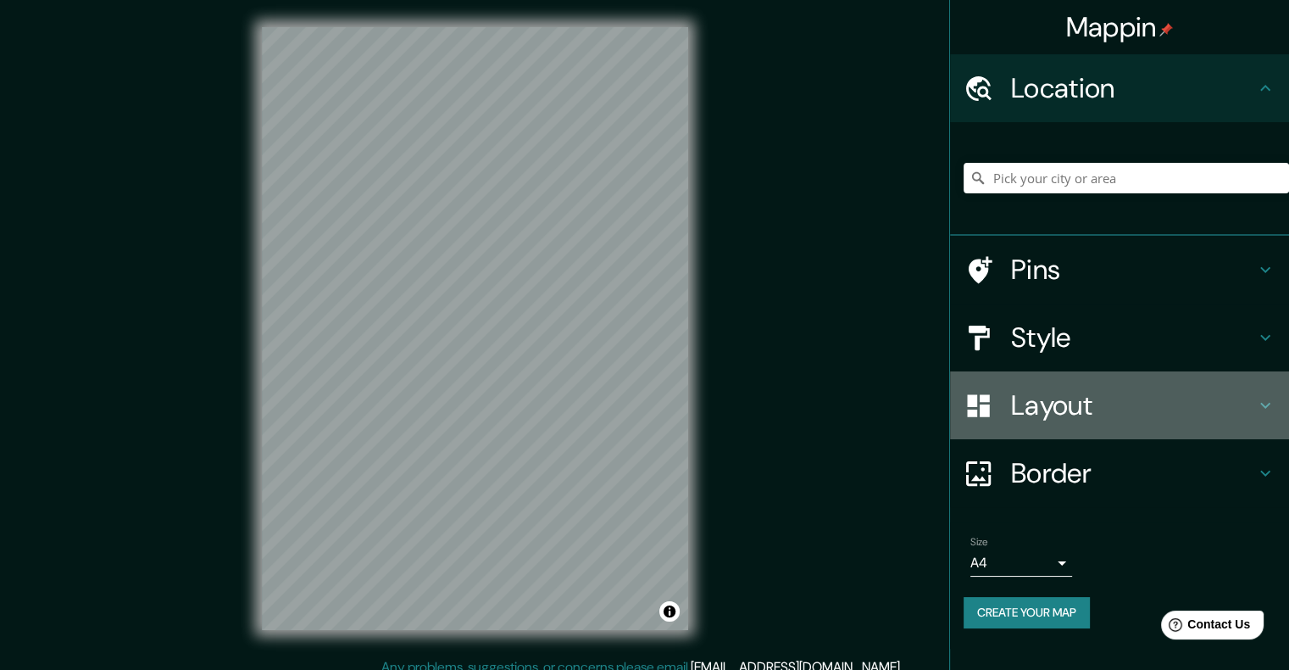
click at [1055, 412] on h4 "Layout" at bounding box center [1133, 405] width 244 height 34
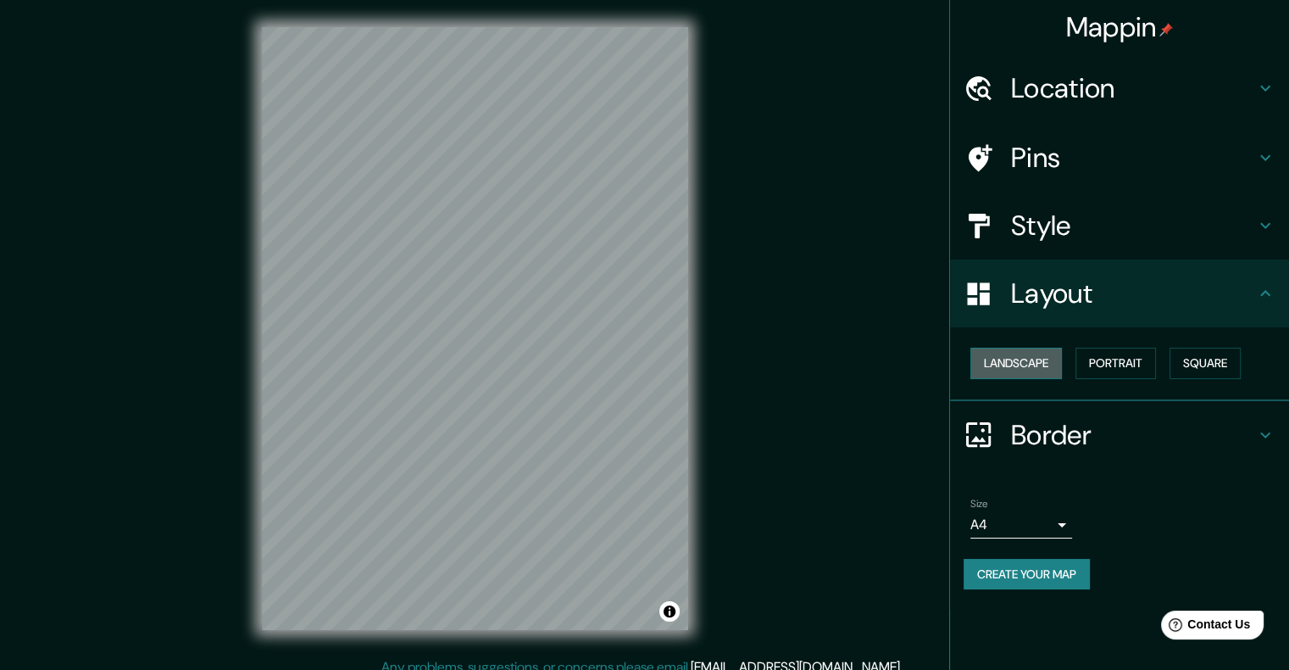
click at [1014, 373] on button "Landscape" at bounding box center [1016, 362] width 92 height 31
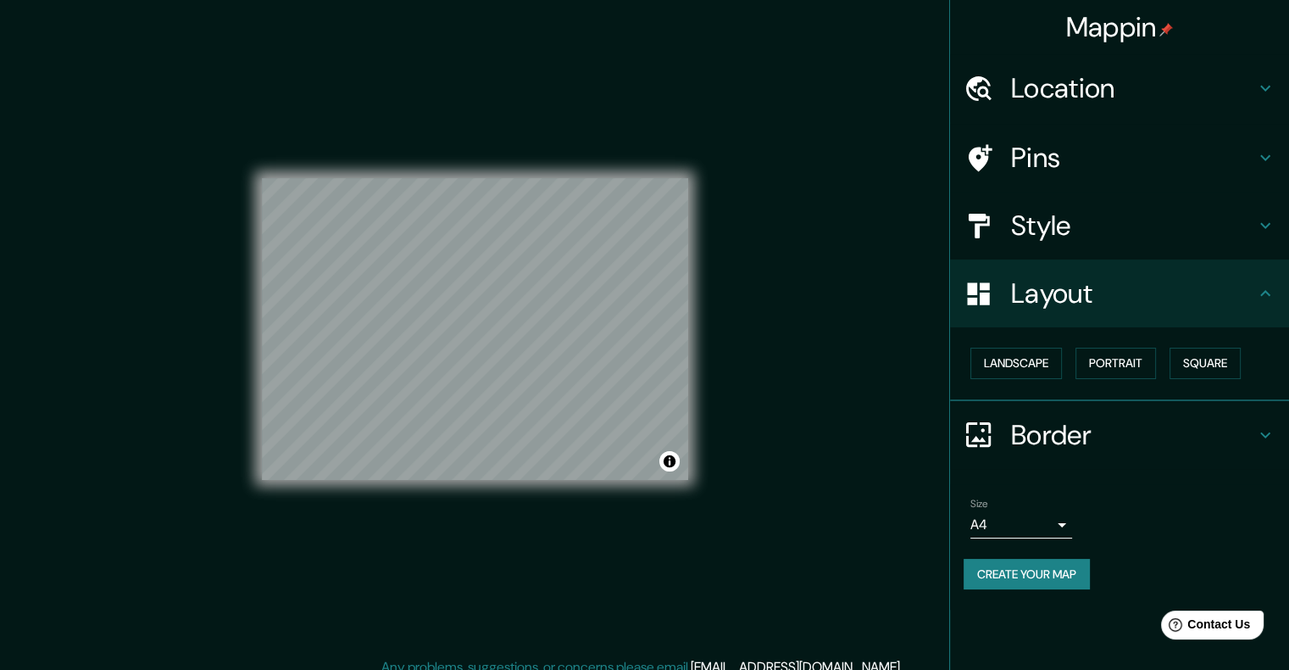
click at [1042, 239] on h4 "Style" at bounding box center [1133, 225] width 244 height 34
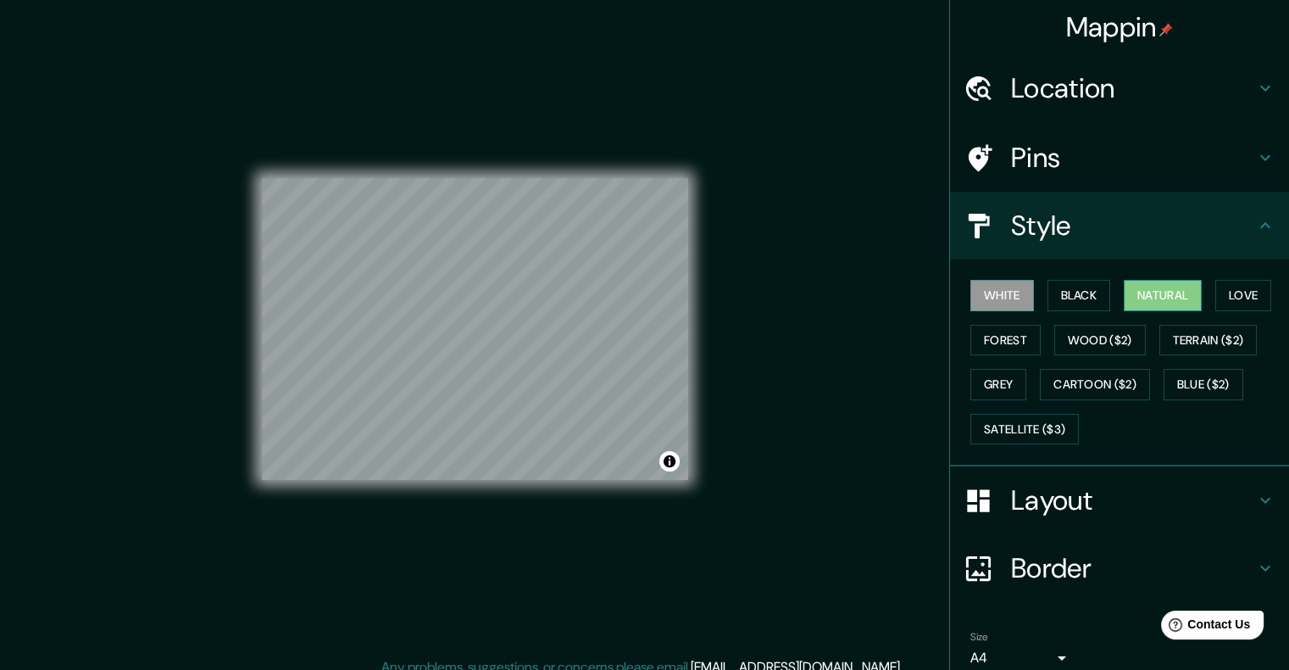
click at [1137, 290] on button "Natural" at bounding box center [1163, 295] width 78 height 31
click at [1227, 104] on div "Location" at bounding box center [1119, 88] width 339 height 68
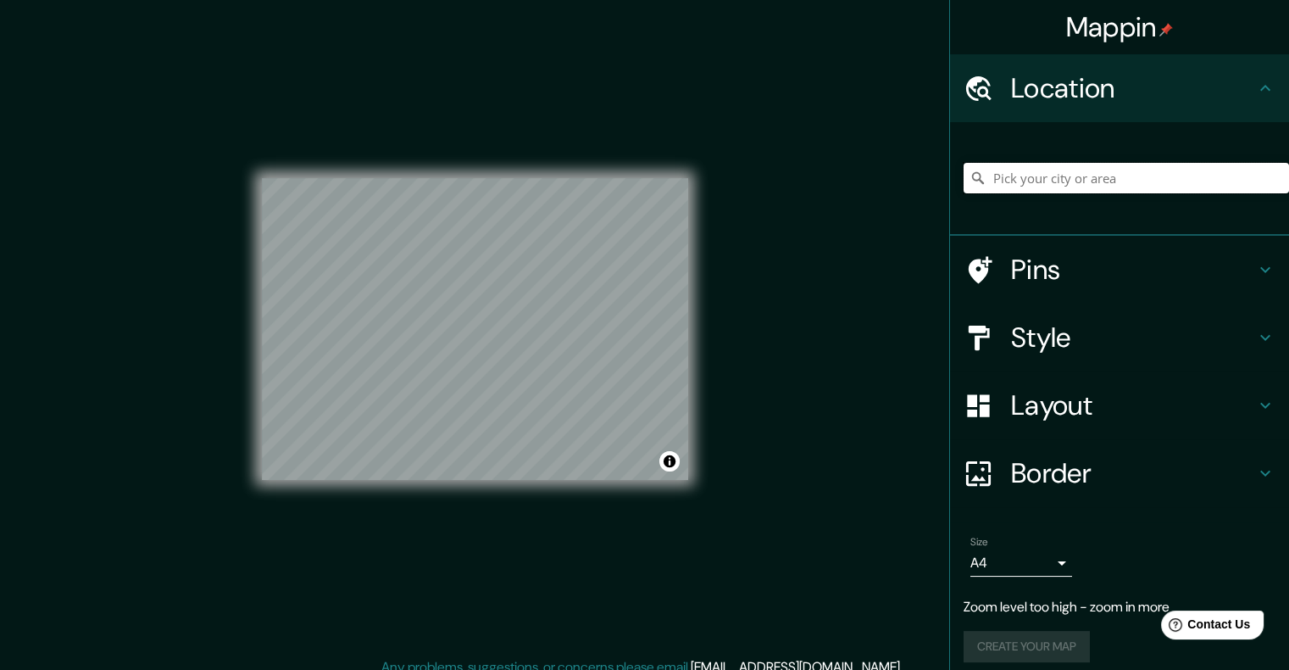
click at [1073, 183] on input "Pick your city or area" at bounding box center [1126, 178] width 325 height 31
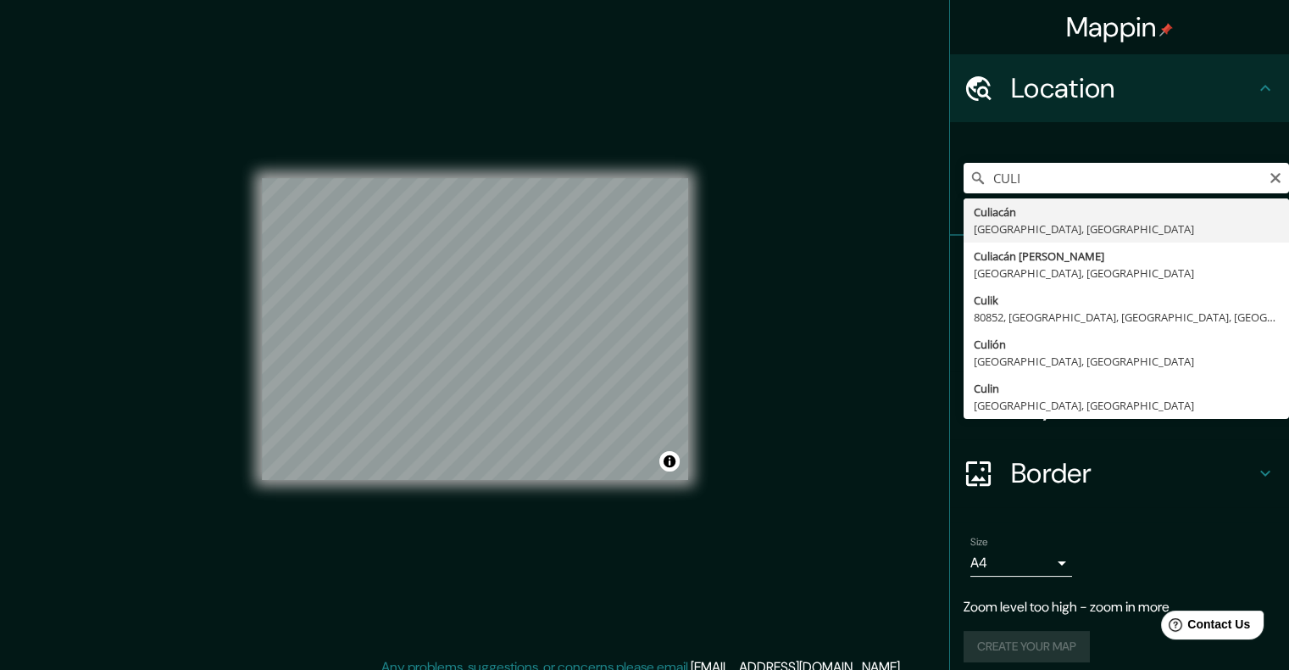
type input "Culiacán, Sinaloa, México"
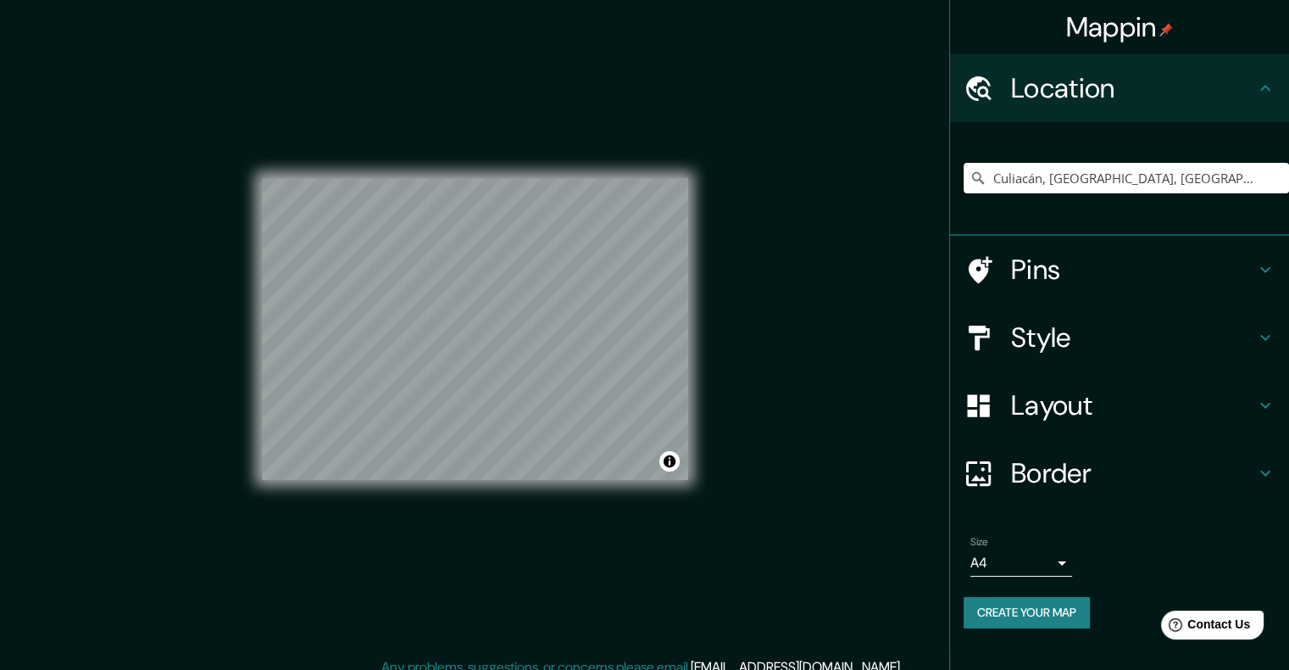
drag, startPoint x: 1068, startPoint y: 610, endPoint x: 1041, endPoint y: 552, distance: 64.5
click at [1041, 552] on div "Size A4 single Create your map" at bounding box center [1120, 585] width 312 height 113
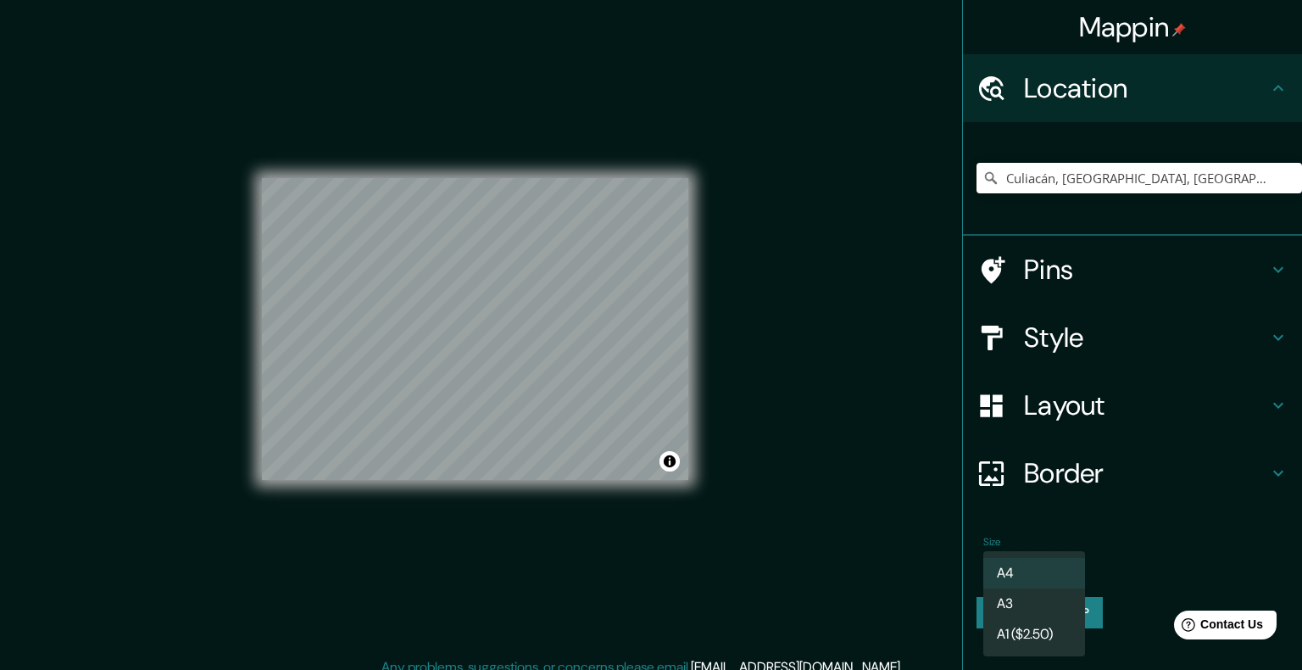
click at [1041, 552] on body "Mappin Location Culiacán, Sinaloa, México Pins Style Layout Border Choose a bor…" at bounding box center [651, 335] width 1302 height 670
click at [1044, 605] on li "A3" at bounding box center [1034, 603] width 102 height 31
type input "a4"
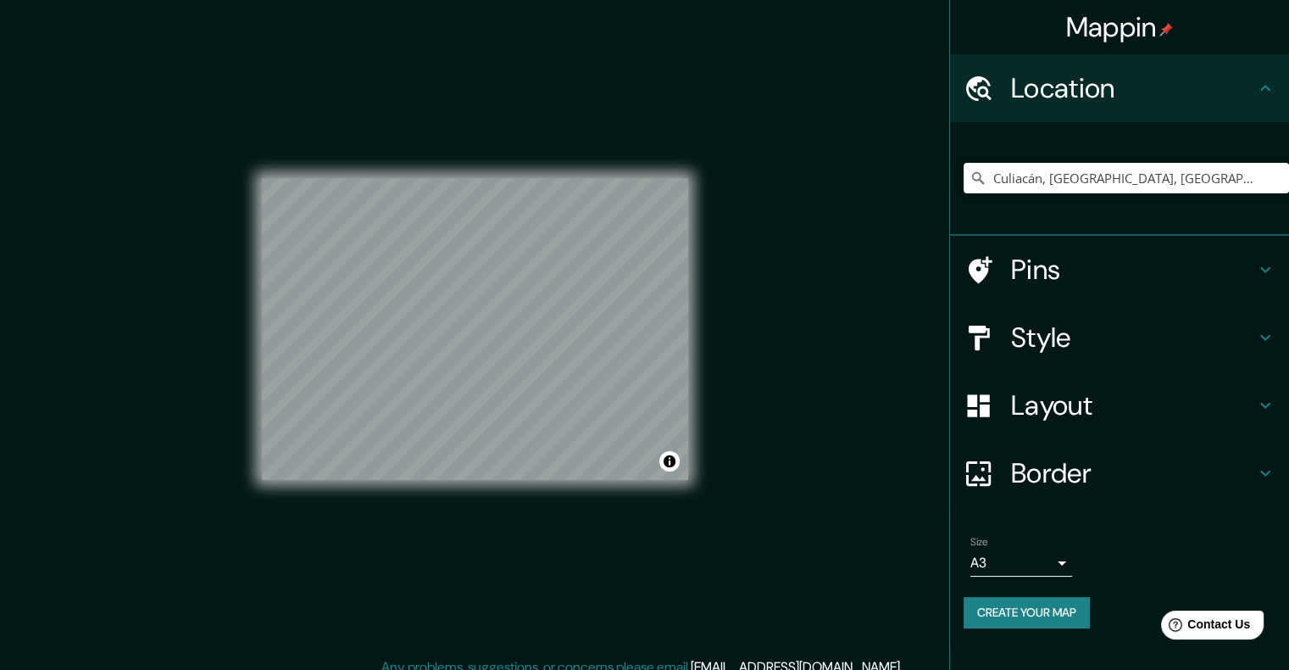
click at [1036, 603] on button "Create your map" at bounding box center [1027, 612] width 126 height 31
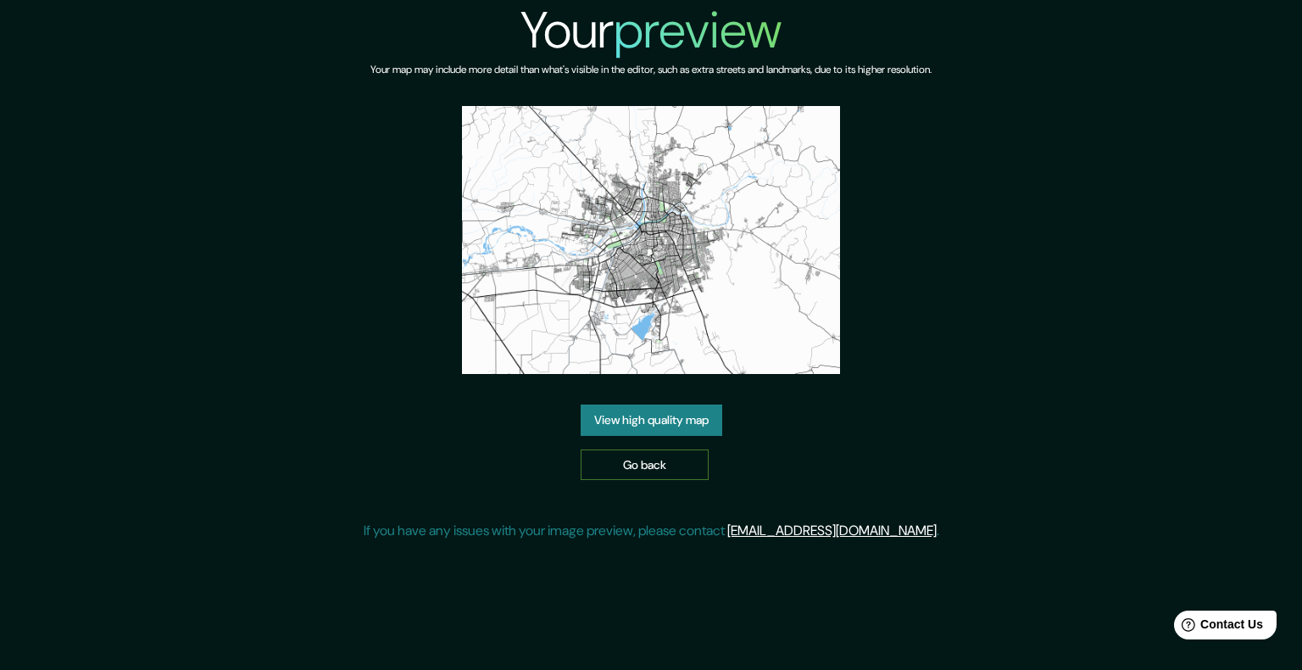
click at [708, 456] on link "Go back" at bounding box center [645, 464] width 128 height 31
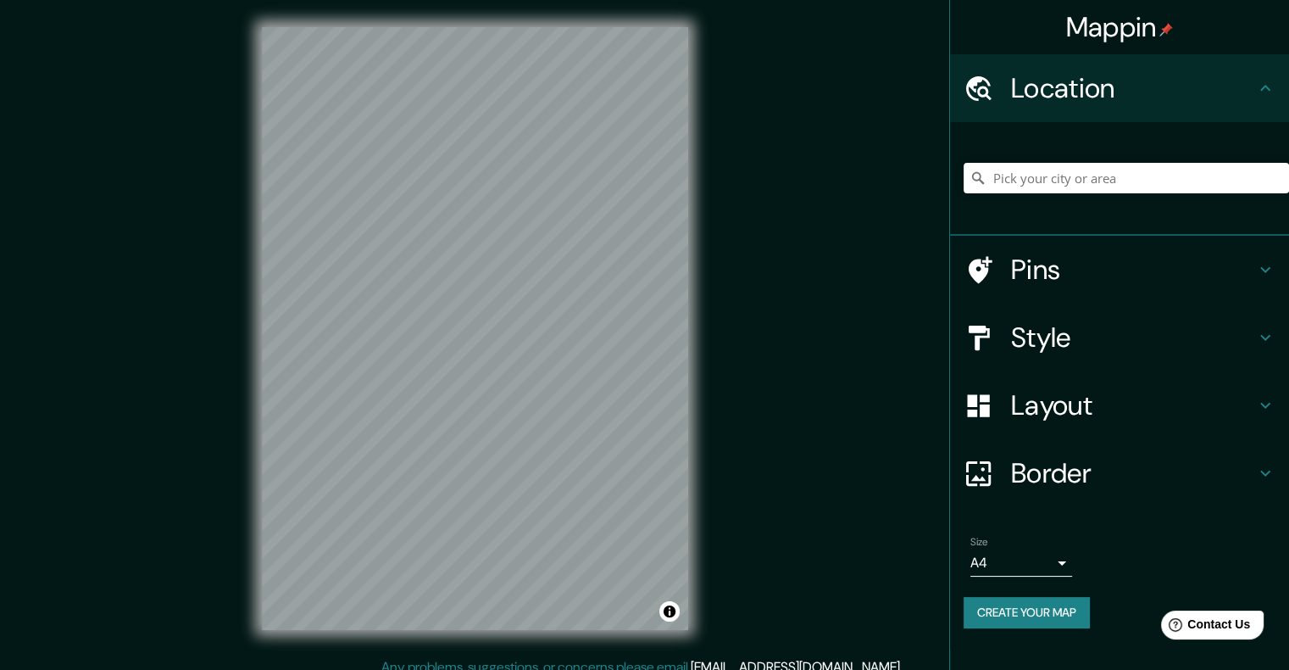
click at [1172, 197] on div at bounding box center [1126, 178] width 325 height 85
click at [1166, 188] on input "Pick your city or area" at bounding box center [1126, 178] width 325 height 31
type input "Culiacán, [GEOGRAPHIC_DATA], [GEOGRAPHIC_DATA]"
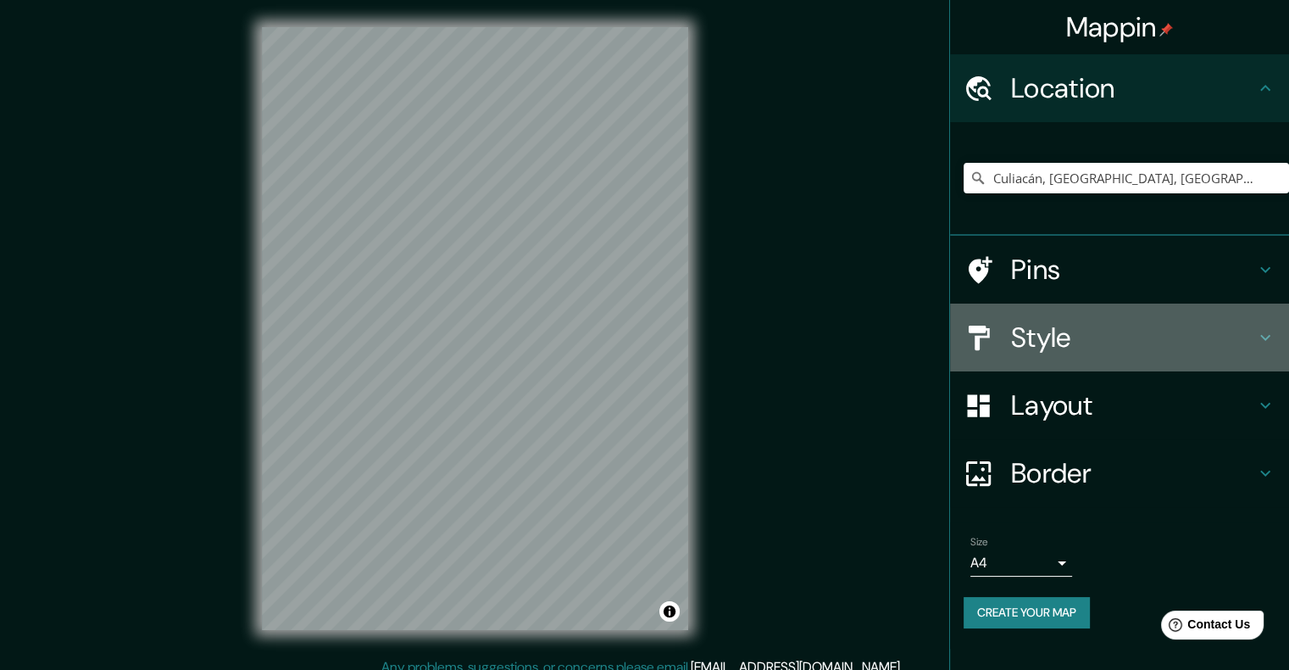
click at [1078, 331] on h4 "Style" at bounding box center [1133, 337] width 244 height 34
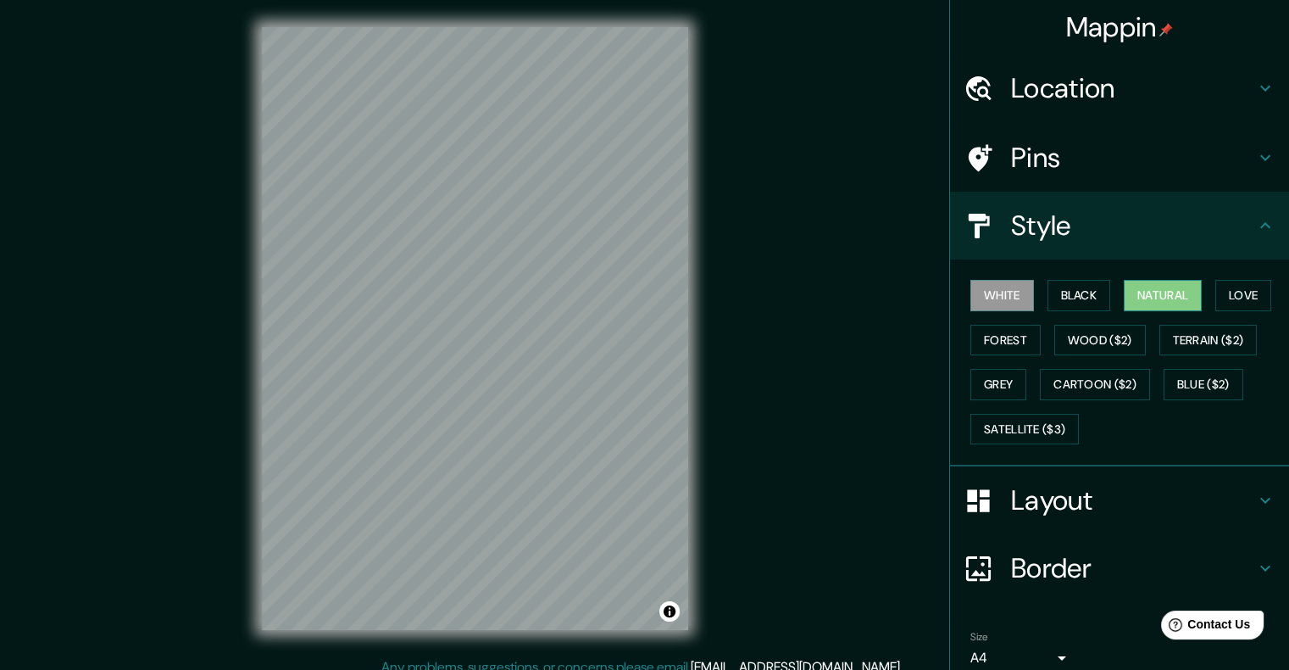
click at [1152, 290] on button "Natural" at bounding box center [1163, 295] width 78 height 31
click at [1070, 507] on h4 "Layout" at bounding box center [1133, 500] width 244 height 34
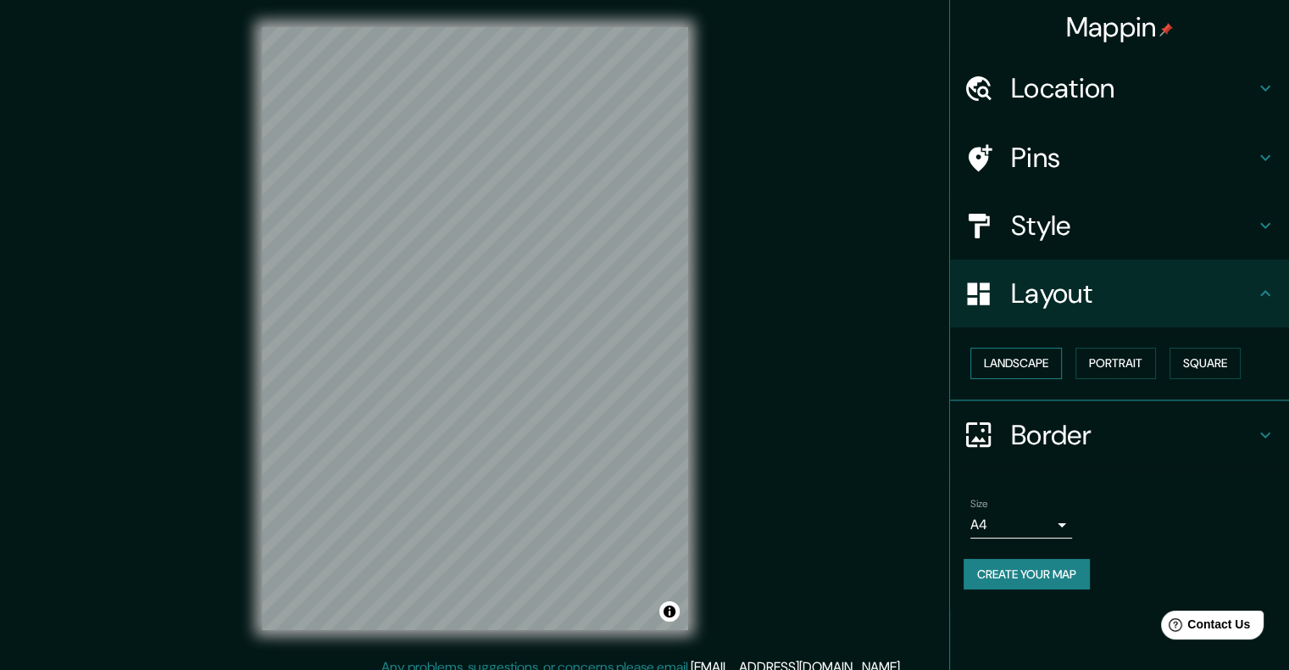
click at [1017, 358] on button "Landscape" at bounding box center [1016, 362] width 92 height 31
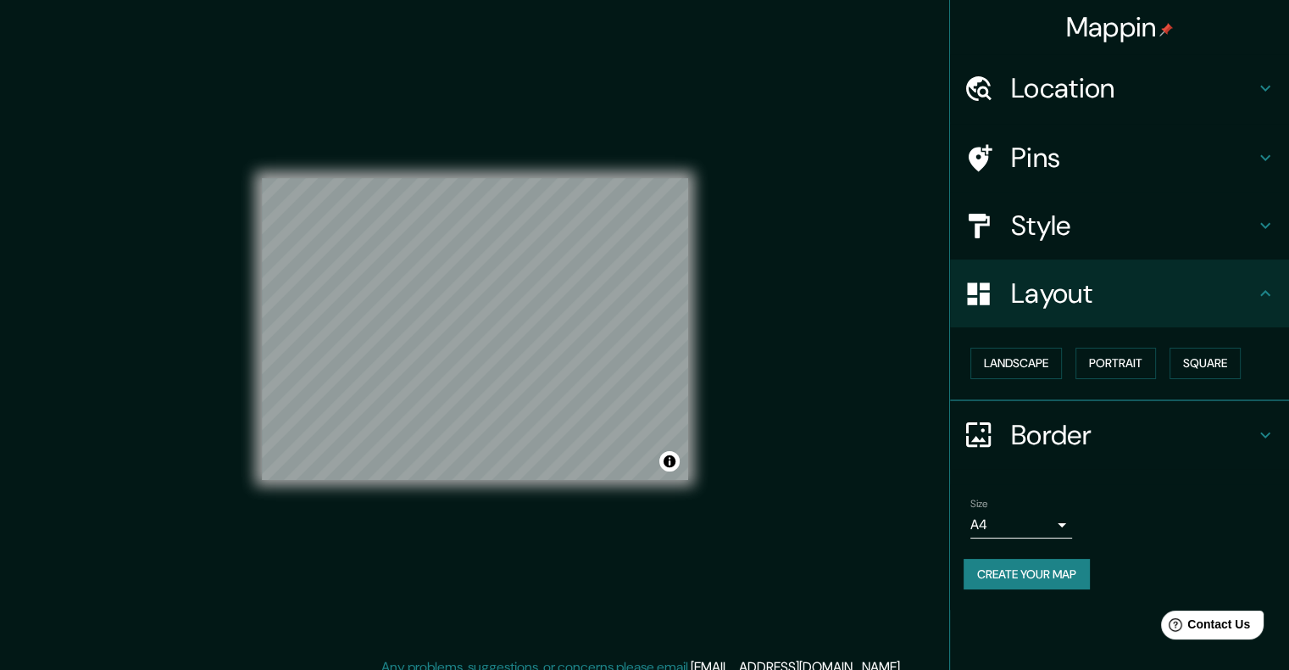
drag, startPoint x: 1298, startPoint y: 0, endPoint x: 910, endPoint y: 368, distance: 534.7
click at [910, 368] on div "Mappin Location Culiacán, Sinaloa, México Culiacán Sinaloa, México Culiacán Ros…" at bounding box center [644, 342] width 1289 height 684
click at [1064, 577] on button "Create your map" at bounding box center [1027, 573] width 126 height 31
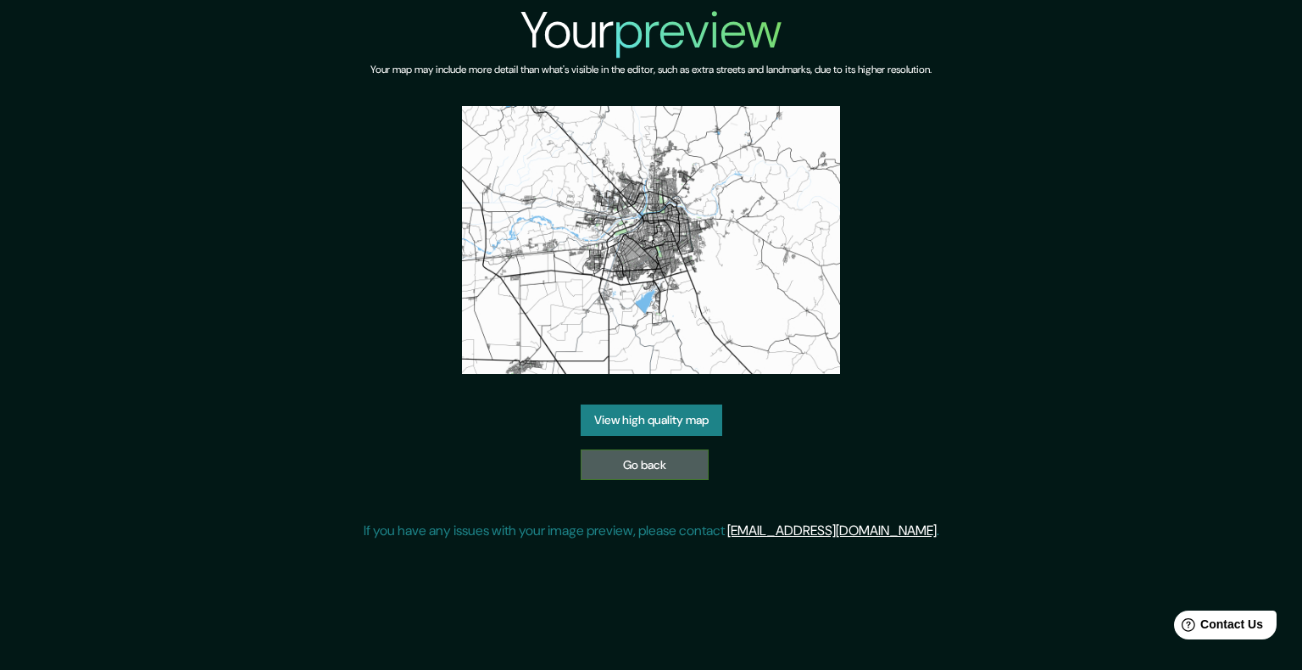
click at [674, 466] on link "Go back" at bounding box center [645, 464] width 128 height 31
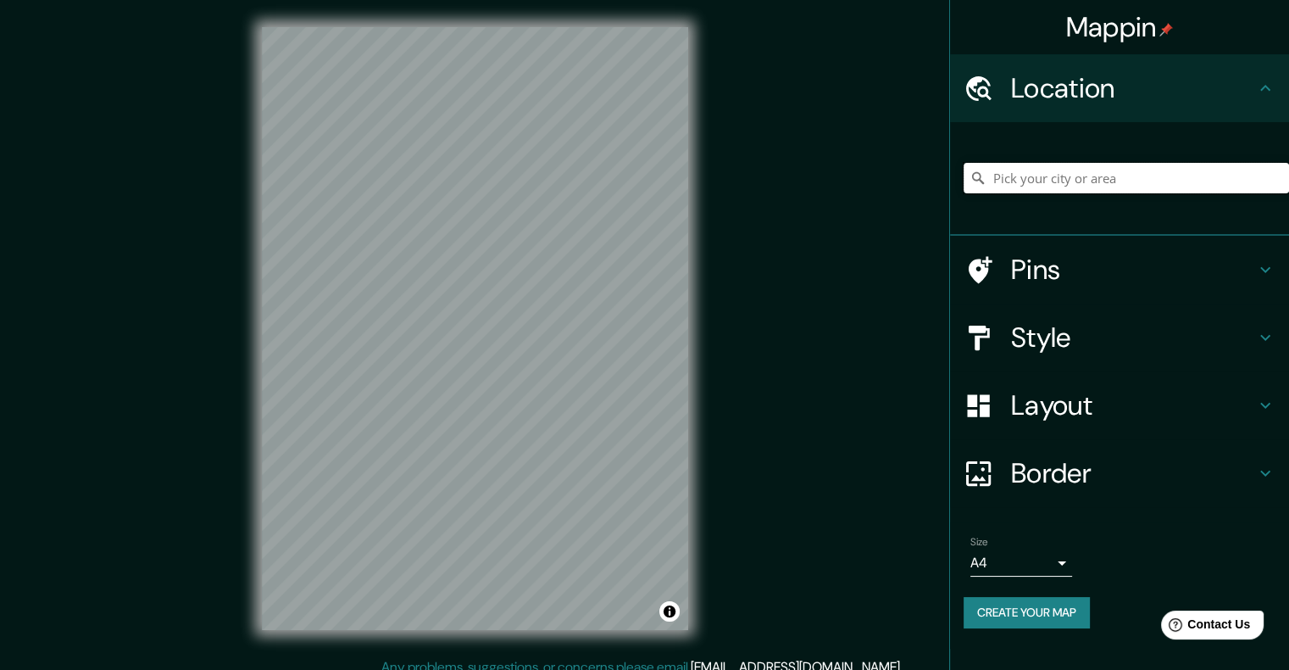
click at [1080, 174] on input "Pick your city or area" at bounding box center [1126, 178] width 325 height 31
type input "Culiacán, [GEOGRAPHIC_DATA], [GEOGRAPHIC_DATA]"
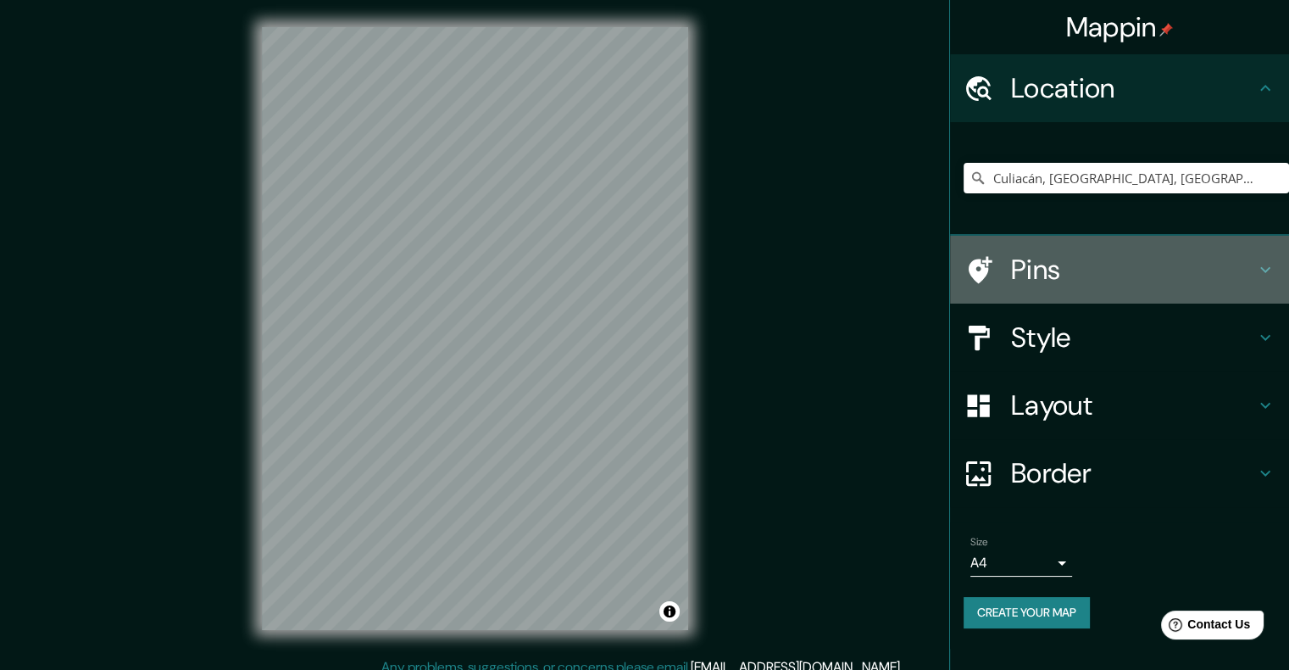
click at [1128, 302] on div "Pins" at bounding box center [1119, 270] width 339 height 68
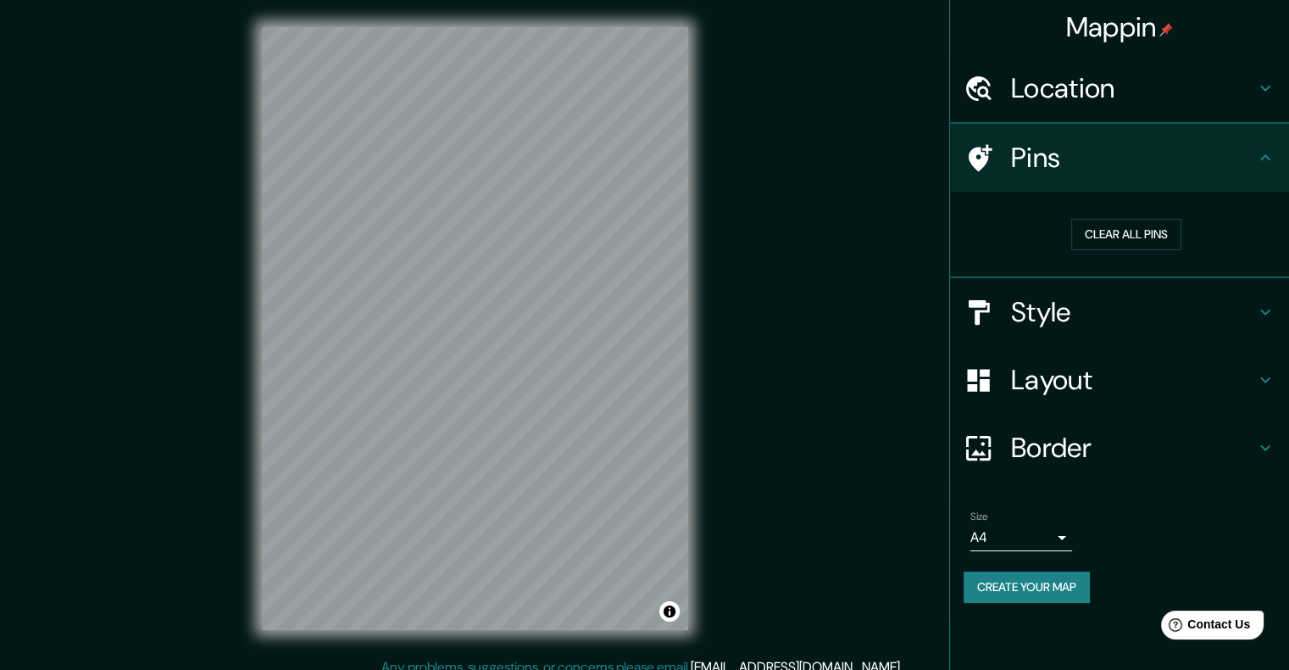
click at [1125, 320] on h4 "Style" at bounding box center [1133, 312] width 244 height 34
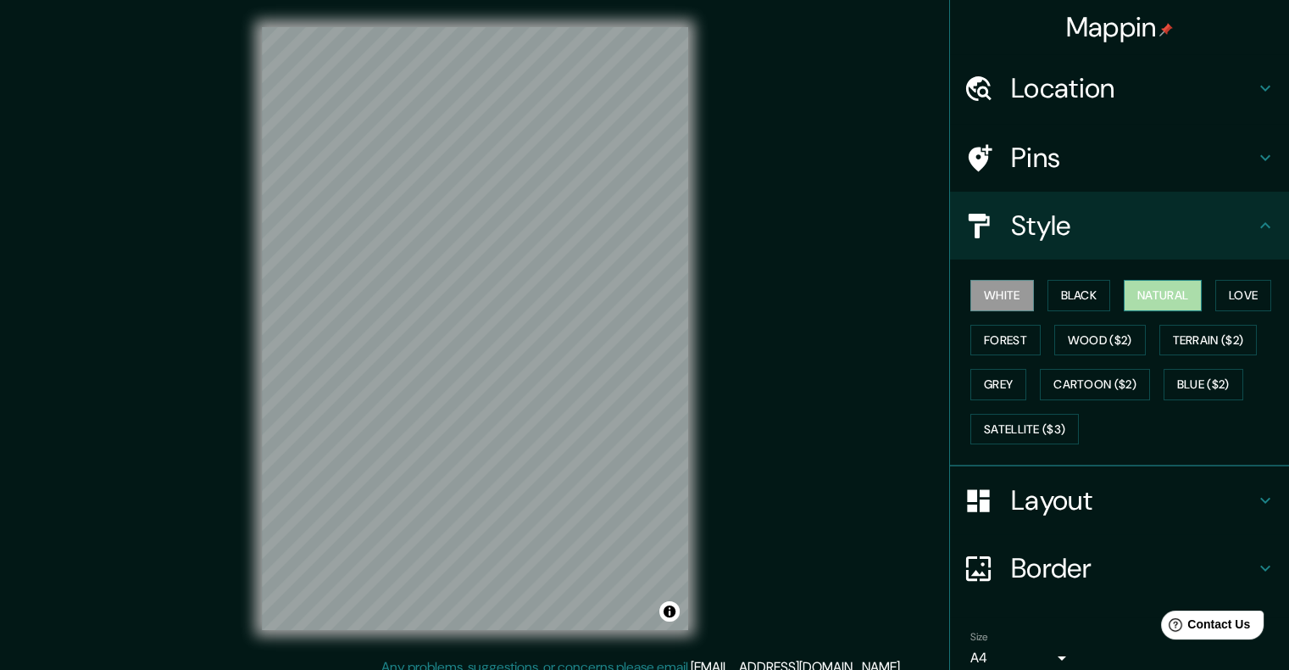
click at [1167, 307] on button "Natural" at bounding box center [1163, 295] width 78 height 31
click at [1124, 510] on h4 "Layout" at bounding box center [1133, 500] width 244 height 34
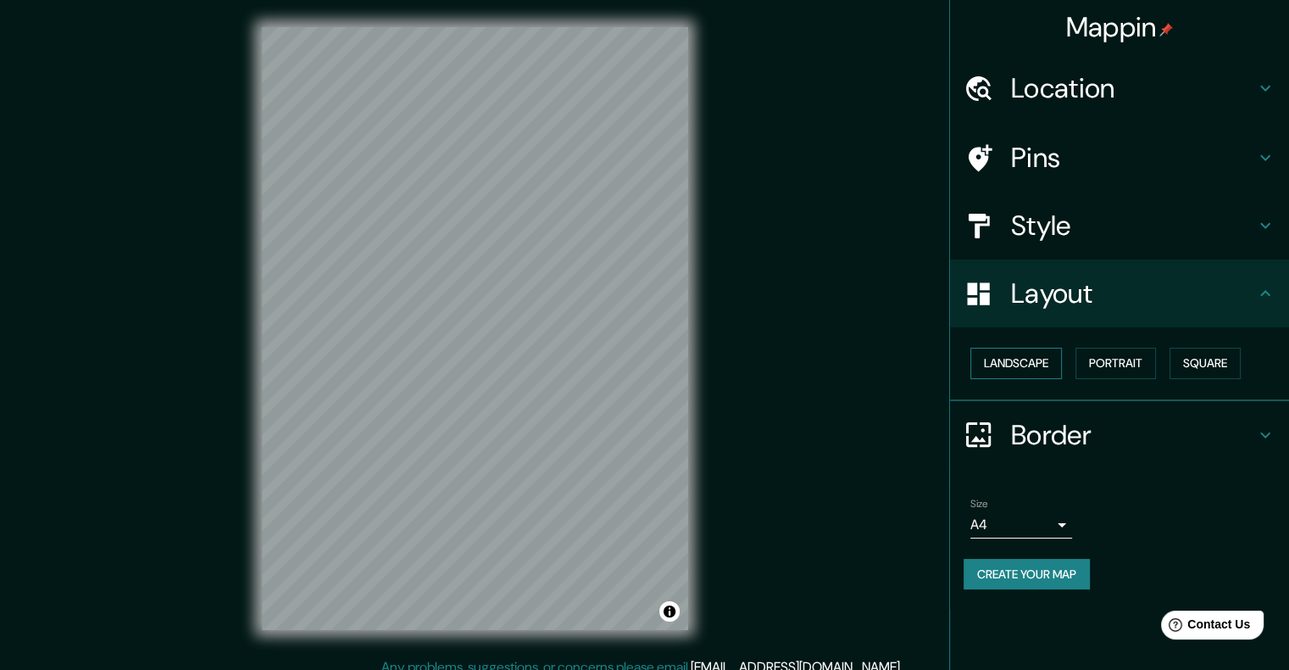
click at [1031, 368] on button "Landscape" at bounding box center [1016, 362] width 92 height 31
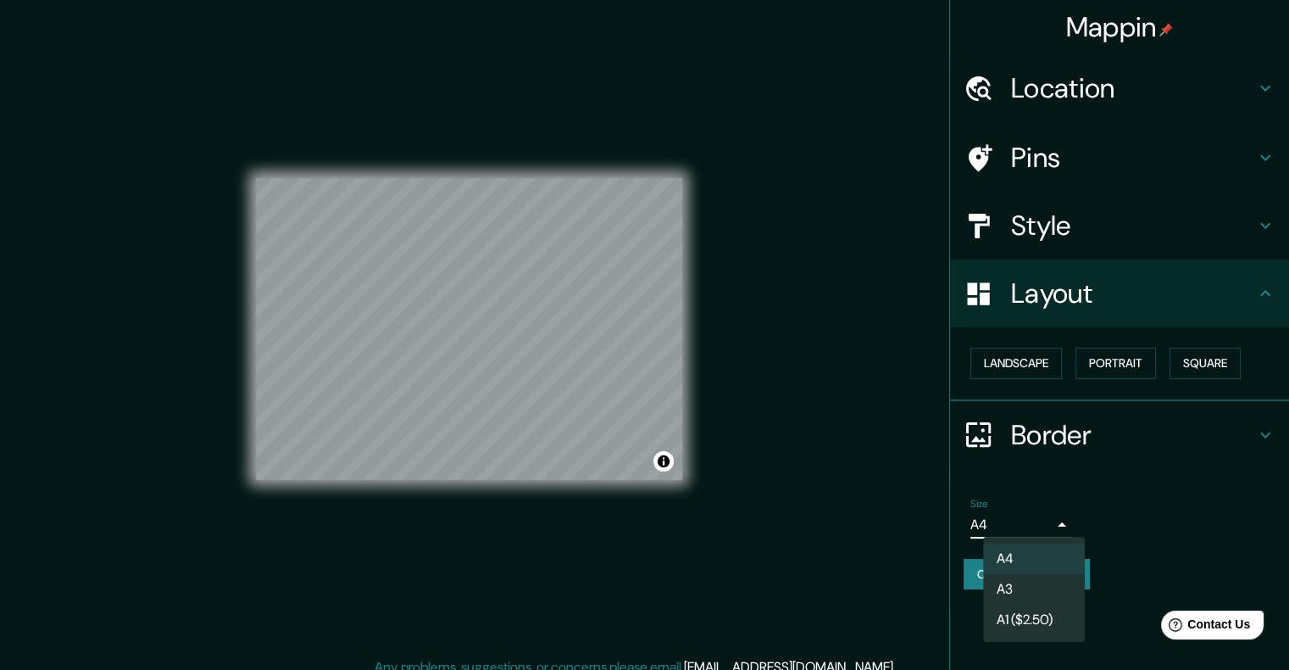
click at [1038, 520] on body "Mappin Location Culiacán, Sinaloa, México Culiacán Sinaloa, México Culiacán Ros…" at bounding box center [644, 335] width 1289 height 670
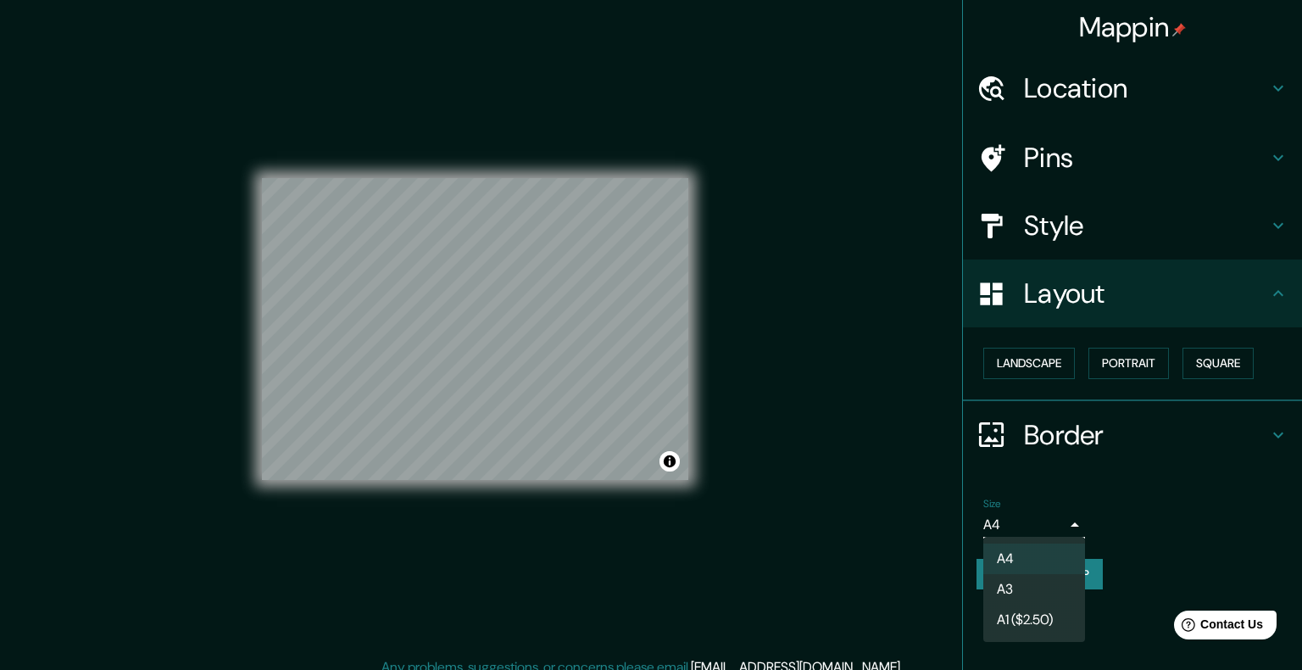
click at [1039, 575] on li "A3" at bounding box center [1034, 589] width 102 height 31
type input "a4"
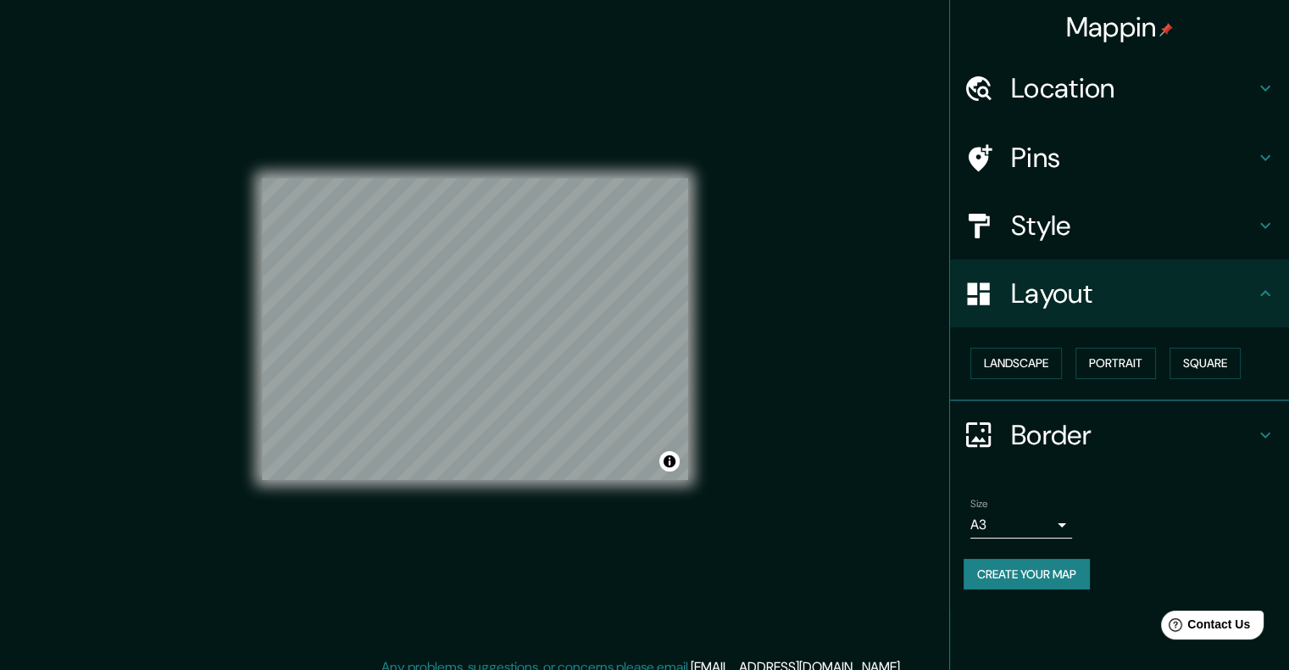
click at [1036, 562] on button "Create your map" at bounding box center [1027, 573] width 126 height 31
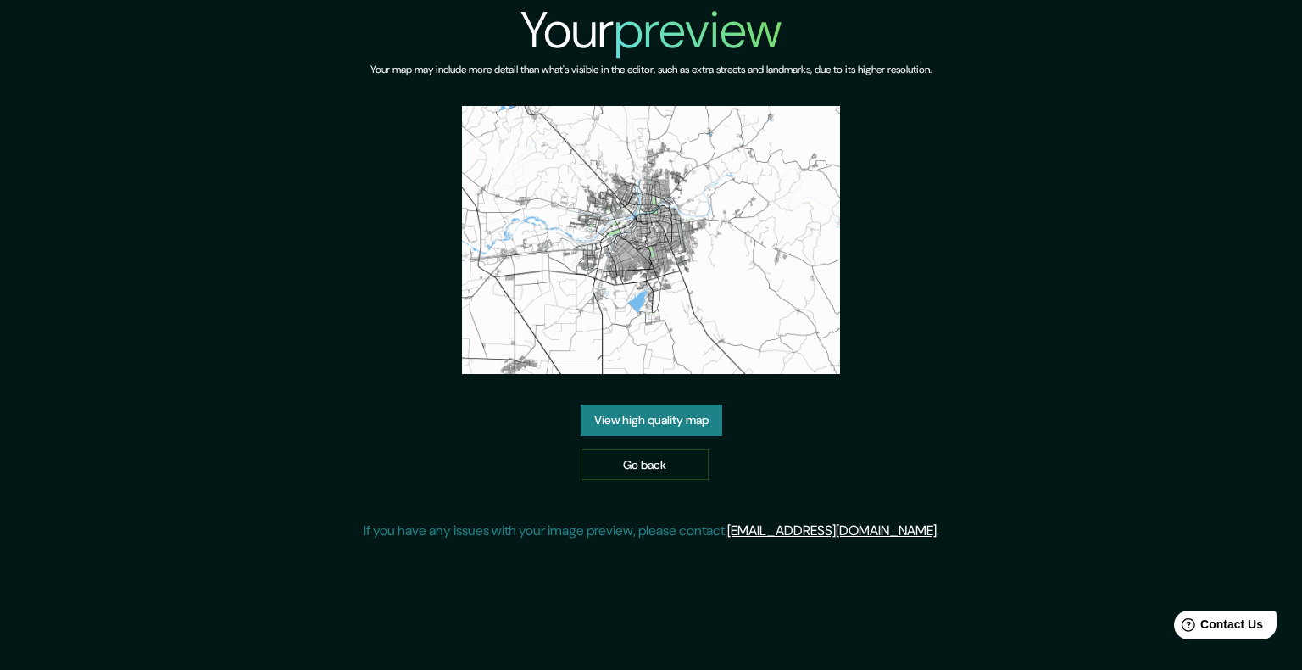
drag, startPoint x: 704, startPoint y: 175, endPoint x: 397, endPoint y: 103, distance: 316.0
click at [397, 103] on div "Your map may include more detail than what's visible in the editor, such as ext…" at bounding box center [650, 83] width 561 height 45
click at [889, 73] on h6 "Your map may include more detail than what's visible in the editor, such as ext…" at bounding box center [650, 70] width 561 height 18
drag, startPoint x: 1159, startPoint y: 0, endPoint x: 642, endPoint y: 469, distance: 698.4
click at [642, 469] on link "Go back" at bounding box center [645, 464] width 128 height 31
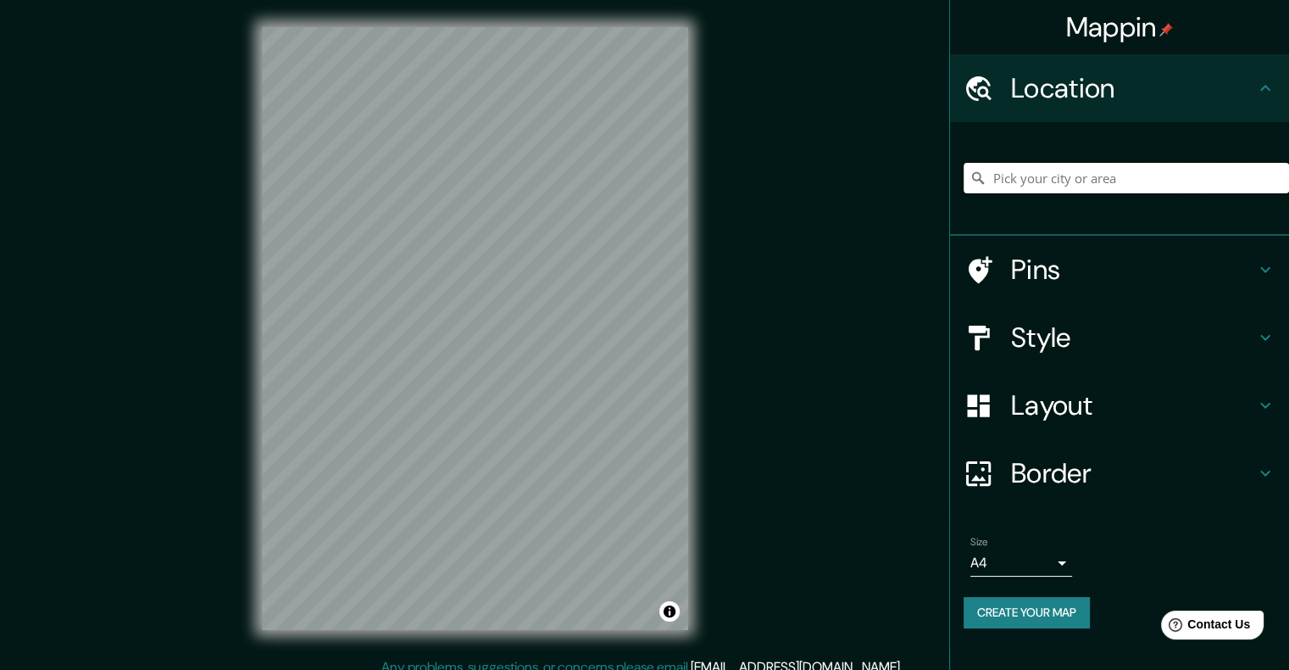
click at [1075, 175] on input "Pick your city or area" at bounding box center [1126, 178] width 325 height 31
type input "Culiacán, [GEOGRAPHIC_DATA], [GEOGRAPHIC_DATA]"
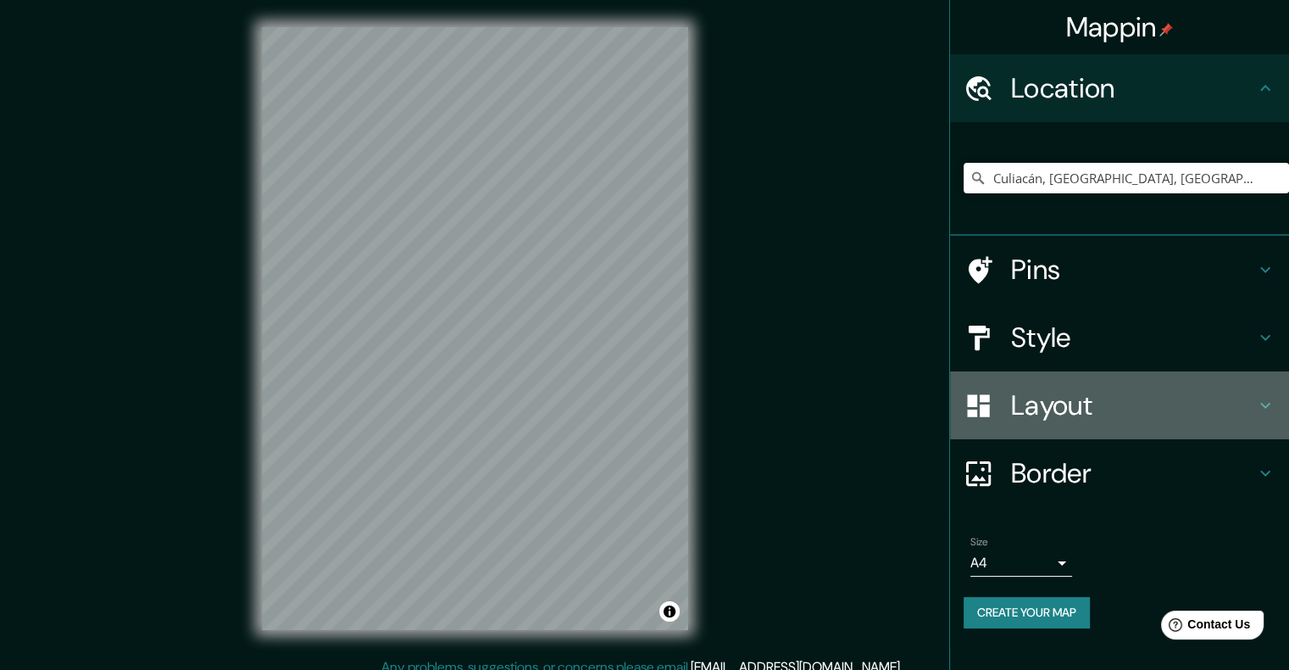
click at [1093, 402] on h4 "Layout" at bounding box center [1133, 405] width 244 height 34
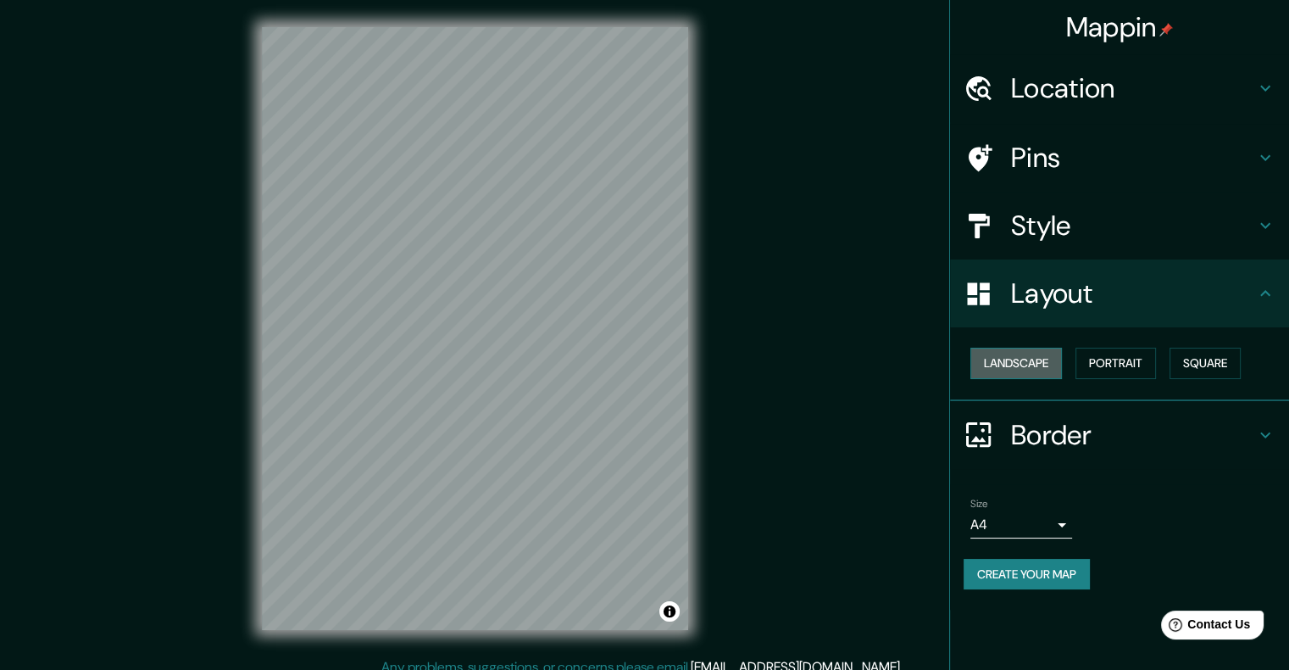
click at [1041, 364] on button "Landscape" at bounding box center [1016, 362] width 92 height 31
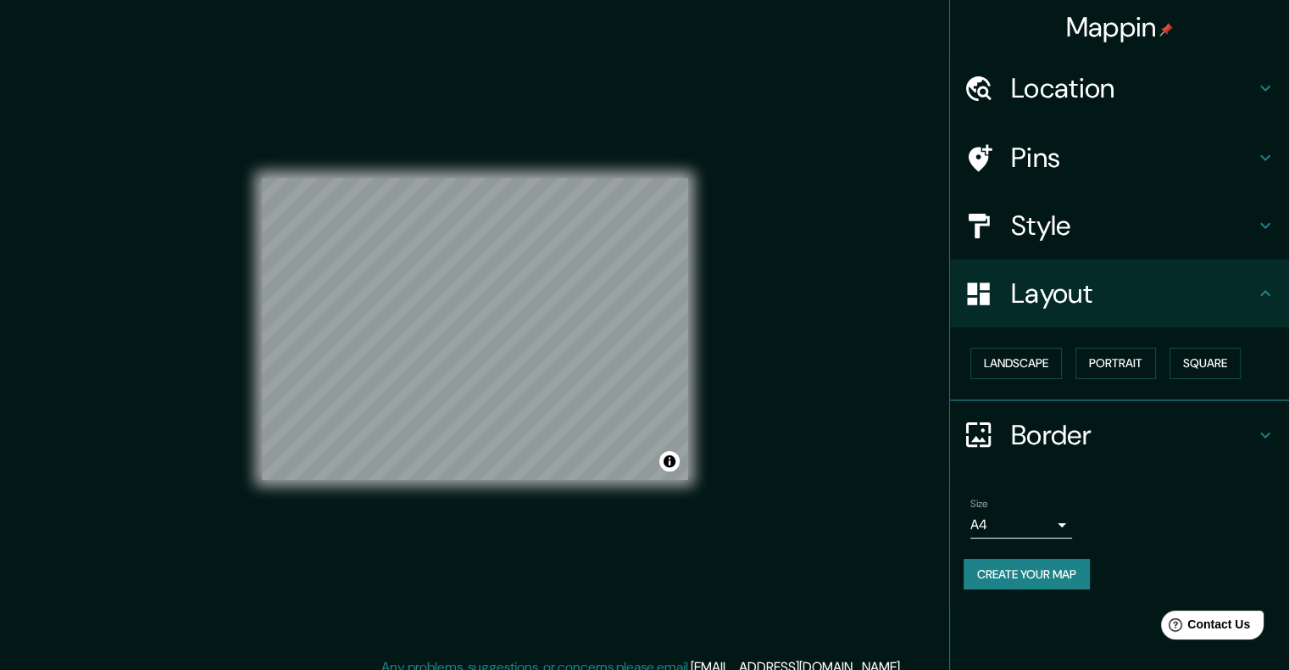
click at [1042, 242] on h4 "Style" at bounding box center [1133, 225] width 244 height 34
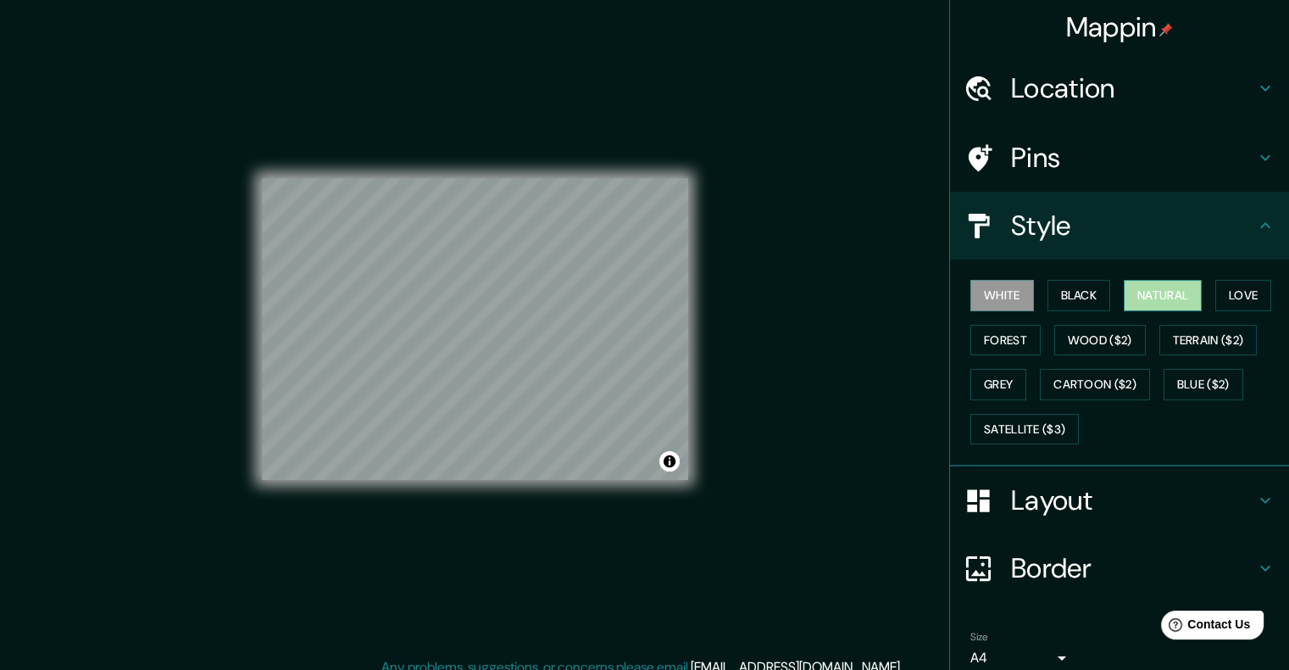
click at [1156, 286] on button "Natural" at bounding box center [1163, 295] width 78 height 31
drag, startPoint x: 1006, startPoint y: 287, endPoint x: 1028, endPoint y: 293, distance: 22.8
click at [1005, 286] on button "White" at bounding box center [1002, 295] width 64 height 31
click at [1163, 287] on button "Natural" at bounding box center [1163, 295] width 78 height 31
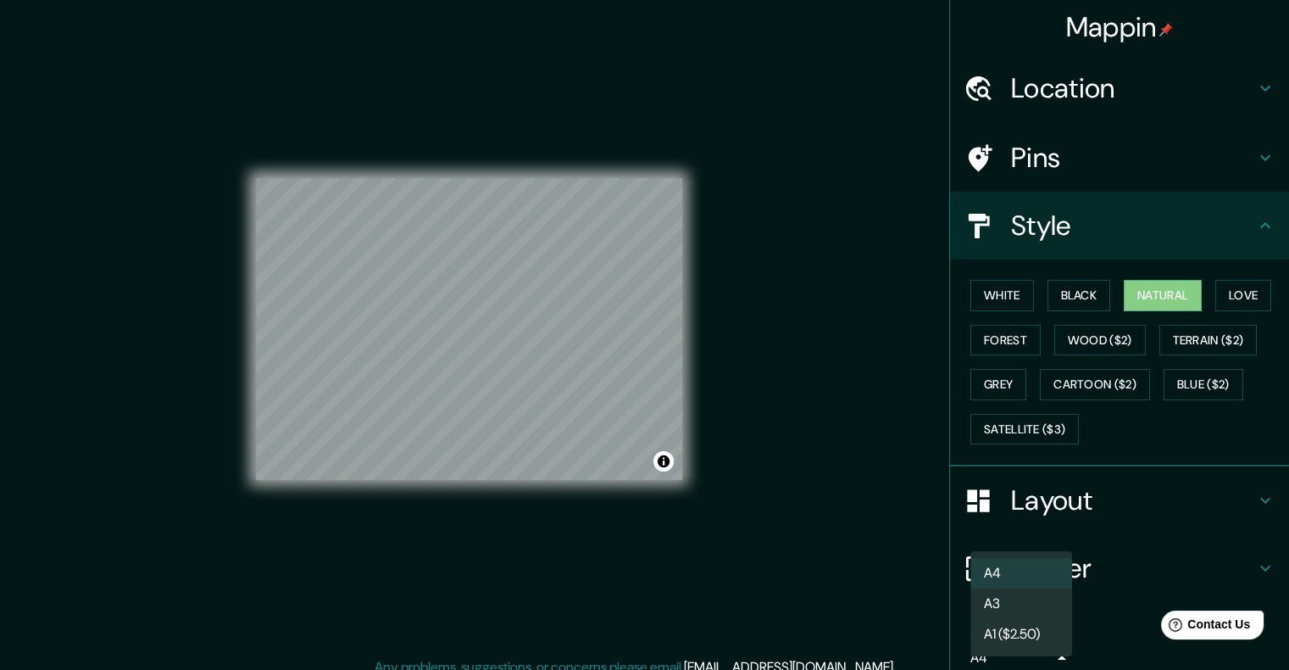
click at [1023, 656] on body "Mappin Location [GEOGRAPHIC_DATA], [GEOGRAPHIC_DATA], [GEOGRAPHIC_DATA] [GEOGRA…" at bounding box center [644, 335] width 1289 height 670
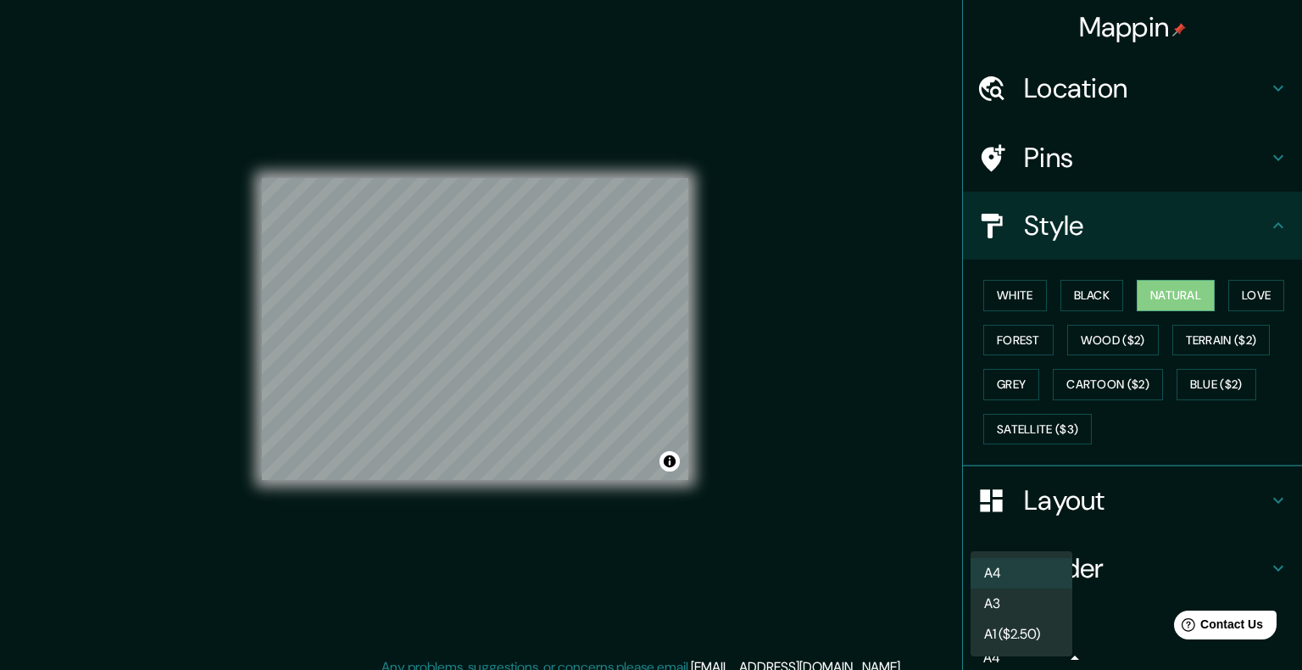
click at [1000, 603] on li "A3" at bounding box center [1021, 603] width 102 height 31
type input "a4"
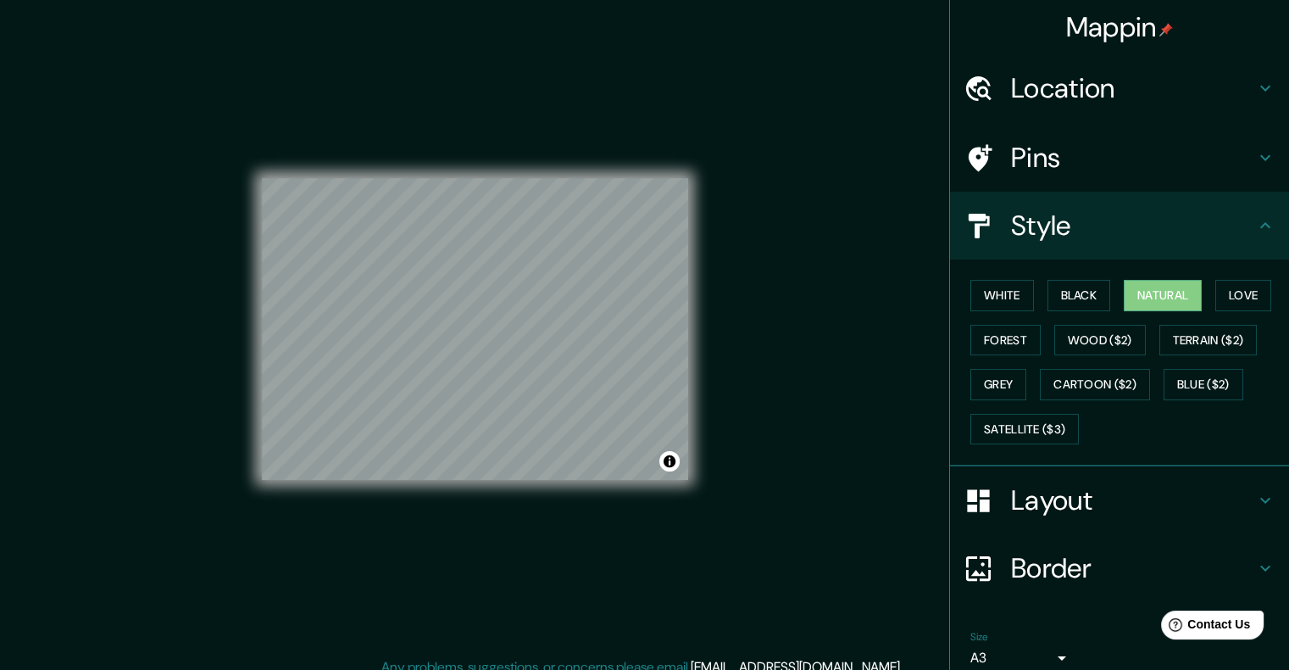
click at [1011, 572] on h4 "Border" at bounding box center [1133, 568] width 244 height 34
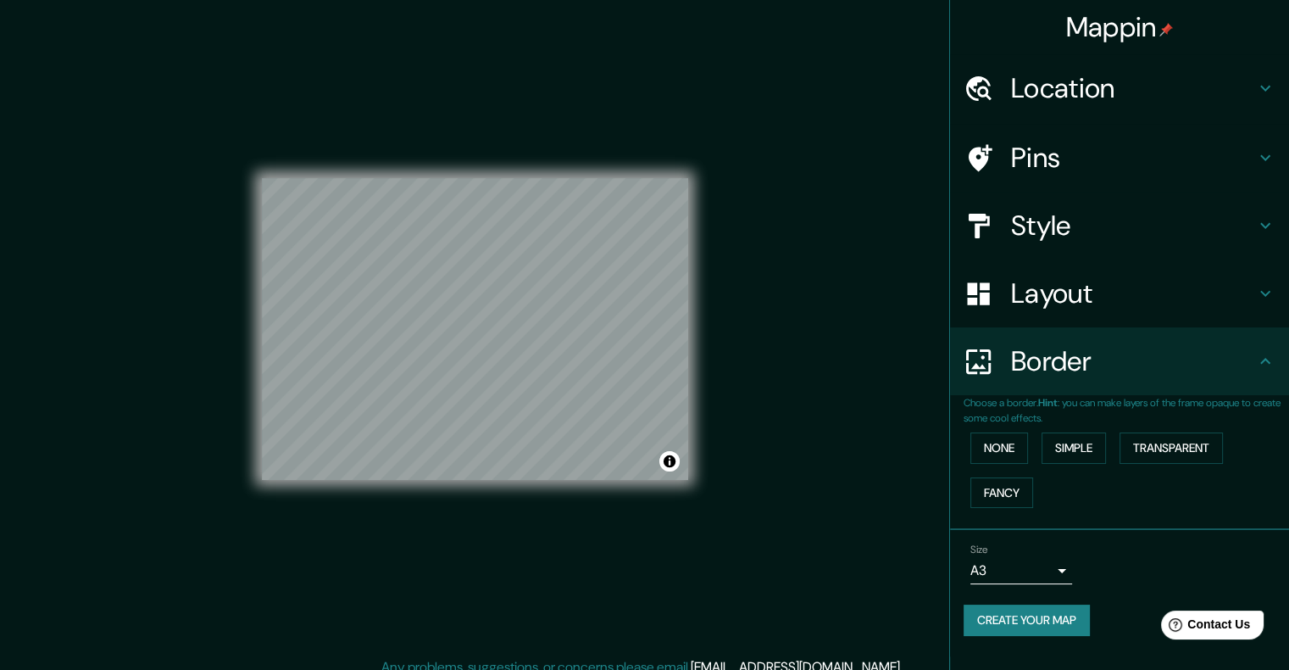
click at [1085, 615] on button "Create your map" at bounding box center [1027, 619] width 126 height 31
